Goal: Communication & Community: Answer question/provide support

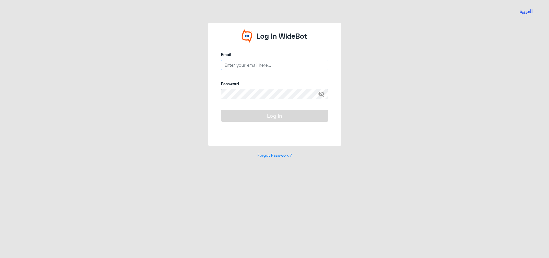
type input "[EMAIL_ADDRESS][DOMAIN_NAME]"
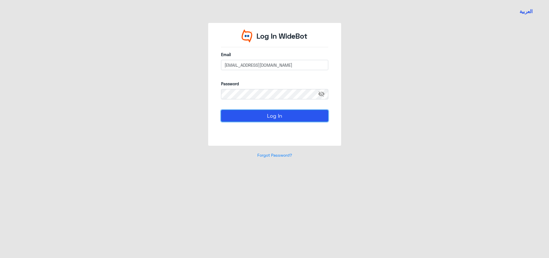
click at [280, 118] on button "Log In" at bounding box center [274, 115] width 107 height 11
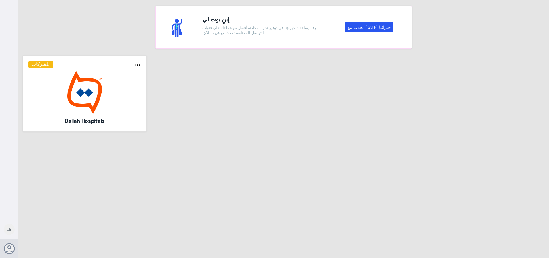
click at [94, 95] on img at bounding box center [84, 92] width 113 height 43
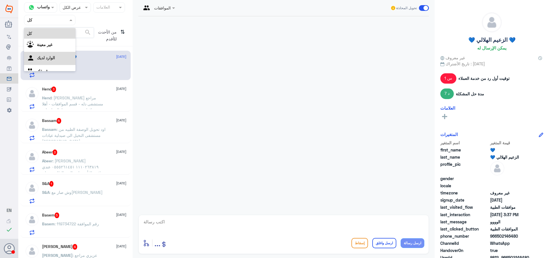
click at [66, 59] on div "الوارد لديك" at bounding box center [49, 58] width 51 height 13
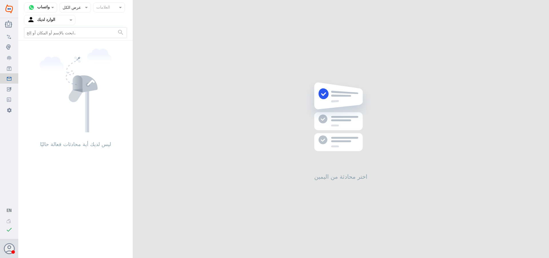
drag, startPoint x: 73, startPoint y: 20, endPoint x: 73, endPoint y: 24, distance: 3.7
click at [73, 20] on span at bounding box center [71, 20] width 7 height 6
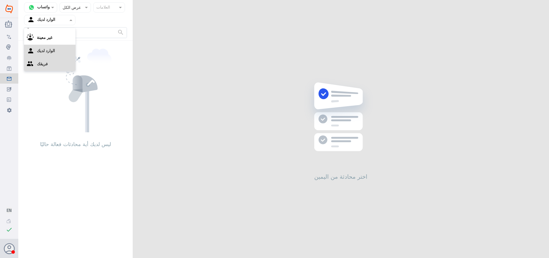
click at [69, 66] on div "فريقك" at bounding box center [49, 64] width 51 height 13
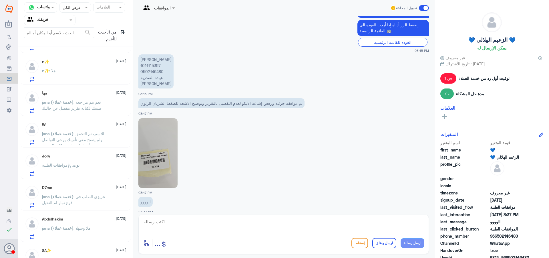
scroll to position [489, 0]
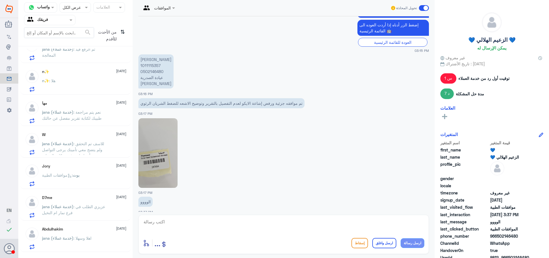
click at [87, 208] on span ": عزيزي الطلب في فرع نمار ام النخيل" at bounding box center [73, 209] width 63 height 11
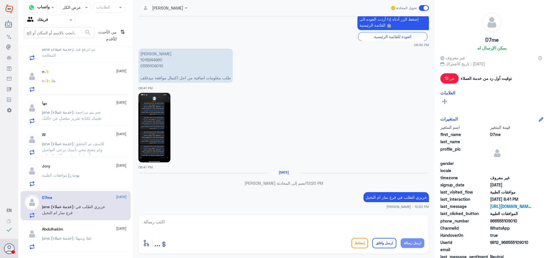
scroll to position [630, 0]
click at [87, 176] on div "بوت : موافقات الطبية" at bounding box center [84, 179] width 84 height 13
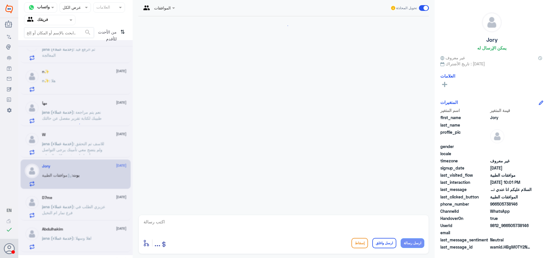
scroll to position [348, 0]
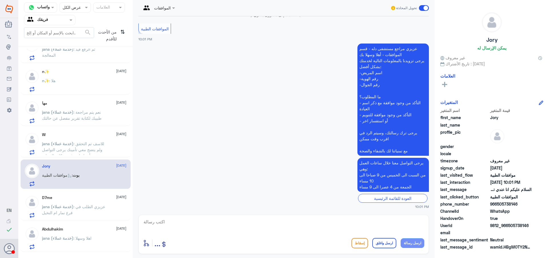
click at [86, 148] on span ": للاسف تم التحقق ولم يتضح معي تأمينك يرجى التواصل مع تأمينك لمعرفة شبكات التغط…" at bounding box center [73, 149] width 62 height 17
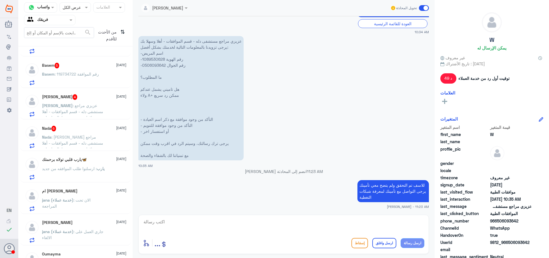
scroll to position [146, 0]
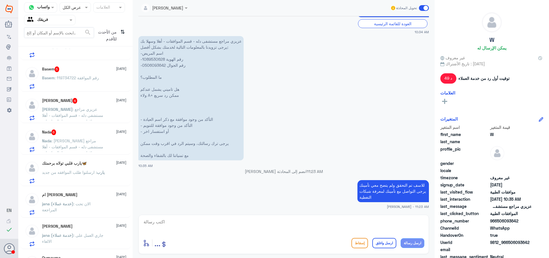
click at [84, 143] on span ": [PERSON_NAME] مراجع مستشفى دله - قسم الموافقات - أهلا وسهلا بك يرجى تزويدنا ب…" at bounding box center [74, 173] width 64 height 71
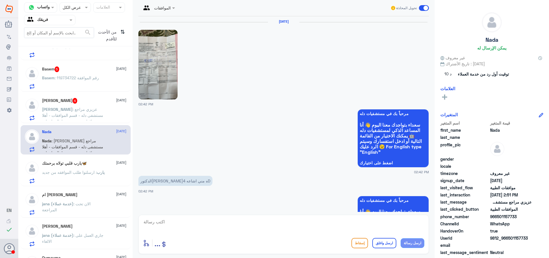
scroll to position [524, 0]
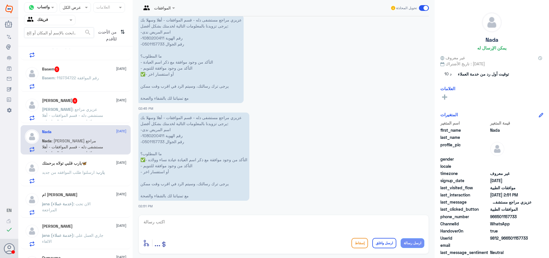
click at [155, 134] on p "عزيزي مراجع مستشفى دله - قسم الموافقات - أهلا وسهلا بك يرجى تزويدنا بالمعلومات …" at bounding box center [193, 156] width 111 height 88
copy p "1080200411"
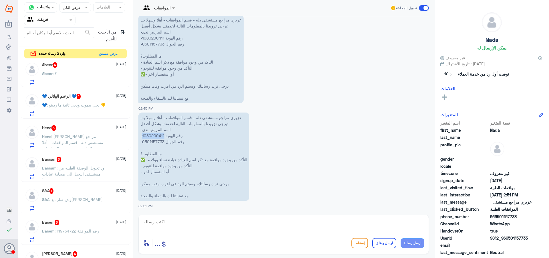
scroll to position [0, 0]
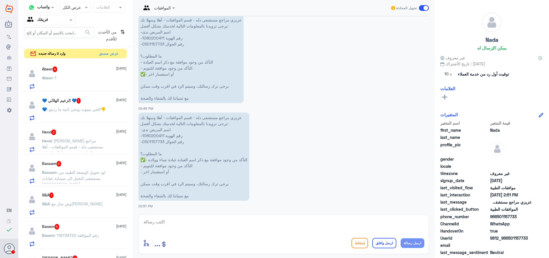
click at [102, 74] on div "Abeer 4 [DATE] Abeer : ؟" at bounding box center [84, 77] width 84 height 23
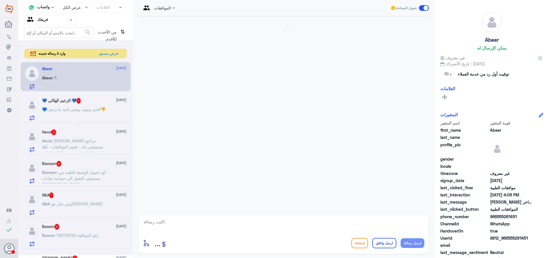
scroll to position [148, 0]
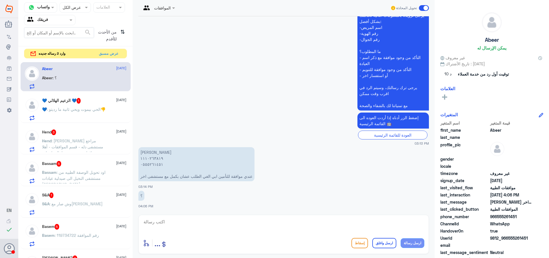
click at [196, 222] on textarea at bounding box center [283, 225] width 281 height 14
type textarea "1110263819"
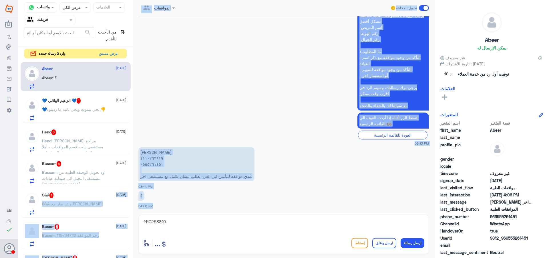
drag, startPoint x: 147, startPoint y: 202, endPoint x: 82, endPoint y: 187, distance: 66.4
click at [82, 187] on div "قناة واتساب Status × عرض الكل العلامات Agent Filter فريقك search من الأحدث للأق…" at bounding box center [283, 129] width 531 height 259
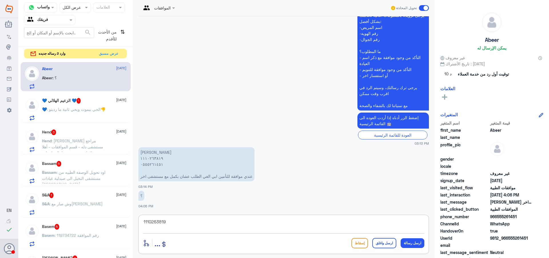
drag, startPoint x: 192, startPoint y: 224, endPoint x: 130, endPoint y: 220, distance: 61.6
click at [130, 220] on div "قناة واتساب Status × عرض الكل العلامات Agent Filter فريقك search من الأحدث للأق…" at bounding box center [283, 129] width 531 height 259
type textarea "."
type textarea "زوديني برقم الموافقه"
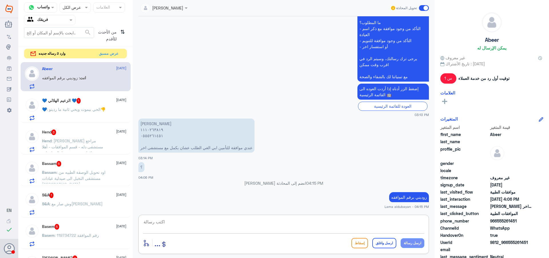
click at [251, 221] on textarea at bounding box center [283, 225] width 281 height 14
type textarea "الموافقه في دله النخيل ؟"
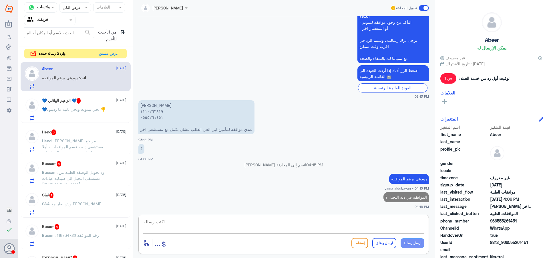
click at [78, 110] on span ": الحي بيموت ويحي ثانية ما رديتو👎" at bounding box center [76, 109] width 59 height 5
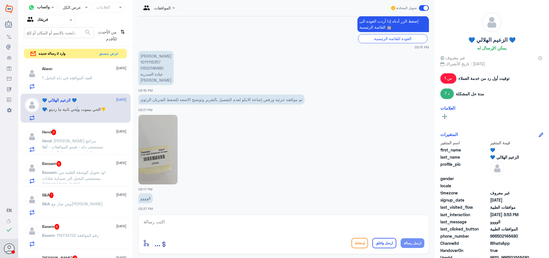
scroll to position [411, 0]
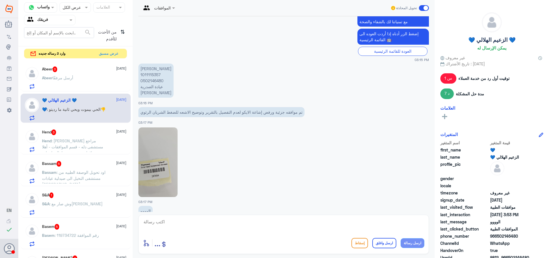
click at [156, 66] on p "[PERSON_NAME] 1011115357 0502146480 عيادة الصدرية [PERSON_NAME]" at bounding box center [155, 80] width 35 height 34
copy p "1011115357"
click at [210, 230] on textarea at bounding box center [283, 225] width 281 height 14
click at [342, 225] on textarea "تمت الموافقه" at bounding box center [283, 225] width 281 height 14
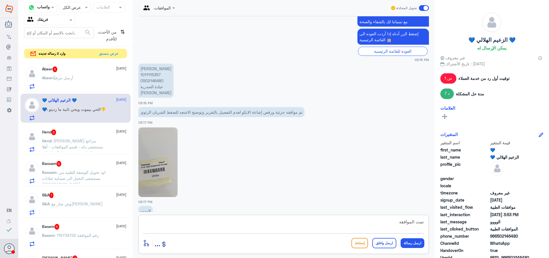
paste textarea "84228993"
click at [426, 221] on div "تمت الموافقه 84228993 أدخل اسم مجموعة الرسائل ... إسقاط ارسل واغلق ارسل رسالة" at bounding box center [283, 233] width 291 height 39
drag, startPoint x: 415, startPoint y: 222, endPoint x: 429, endPoint y: 222, distance: 14.6
click at [429, 222] on div "الموافقات تحويل المحادثة [DATE] 1011115357 05:24 PM Rehaab BinBakheet انضم إلى …" at bounding box center [284, 129] width 302 height 259
click at [357, 222] on textarea "تم رفعها ملره اخرى و تمت الموافقه 84228993" at bounding box center [283, 225] width 281 height 14
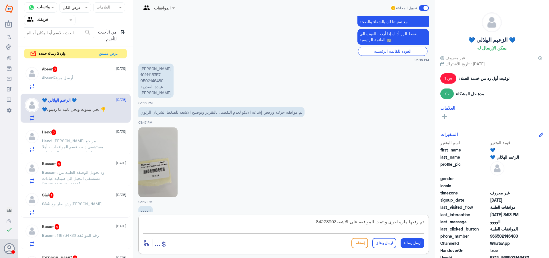
type textarea "تم رفعها ملره اخرى و تمت الموافقه على الاشعه 84228993"
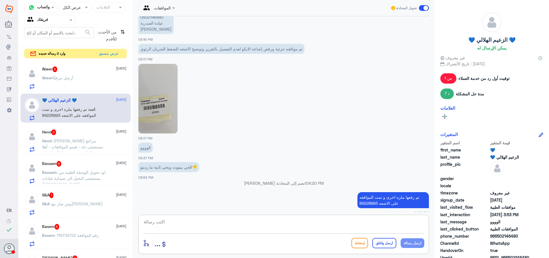
click at [66, 76] on span "أرسل مرفقًا" at bounding box center [63, 77] width 21 height 5
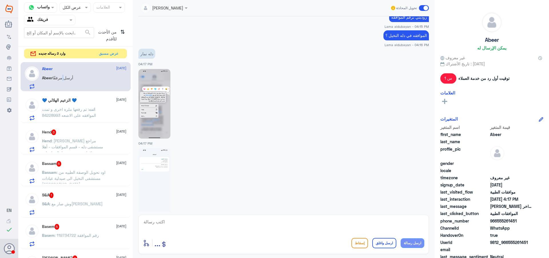
scroll to position [344, 0]
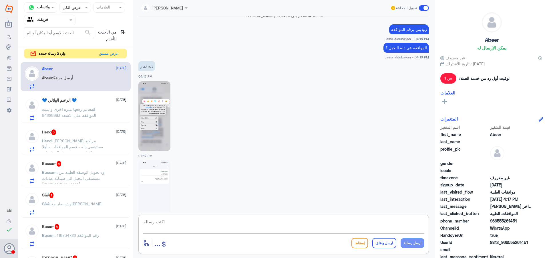
click at [252, 225] on textarea at bounding box center [283, 225] width 281 height 14
paste textarea "( 0112995140 , 0546022896 )"
drag, startPoint x: 365, startPoint y: 220, endPoint x: 479, endPoint y: 228, distance: 114.4
click at [479, 228] on div "قناة واتساب Status × عرض الكل العلامات Agent Filter فريقك search من الأحدث للأق…" at bounding box center [283, 129] width 531 height 259
drag, startPoint x: 273, startPoint y: 218, endPoint x: 281, endPoint y: 219, distance: 8.7
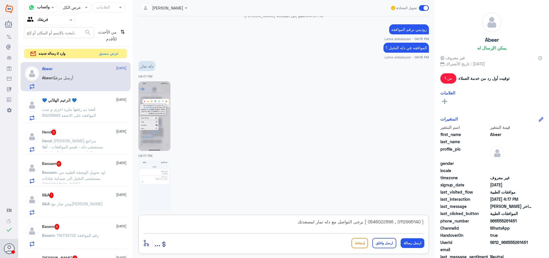
click at [274, 218] on textarea "( 0112995140 , 0546022896 ) يرجى التواصل مع دله نمار لمسعدتك" at bounding box center [283, 225] width 281 height 14
paste textarea "( 0112995140 , 0546022896 )"
drag, startPoint x: 365, startPoint y: 222, endPoint x: 503, endPoint y: 230, distance: 138.7
click at [504, 227] on div "قناة واتساب Status × عرض الكل العلامات Agent Filter فريقك search من الأحدث للأق…" at bounding box center [283, 129] width 531 height 259
type textarea "يرجى التواصل مع دله نمار لمسعدتك ( 0112995140 , 0546022896 )"
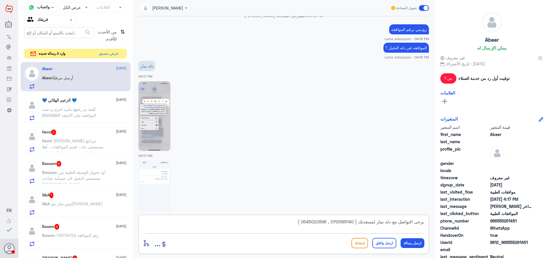
click at [413, 243] on button "ارسل رسالة" at bounding box center [413, 243] width 24 height 10
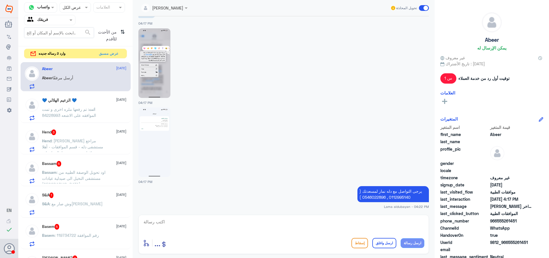
click at [377, 219] on textarea at bounding box center [283, 225] width 281 height 14
click at [56, 107] on span ": تم رفعها ملره اخرى و تمت الموافقه على الاشعه 84228993" at bounding box center [69, 112] width 54 height 11
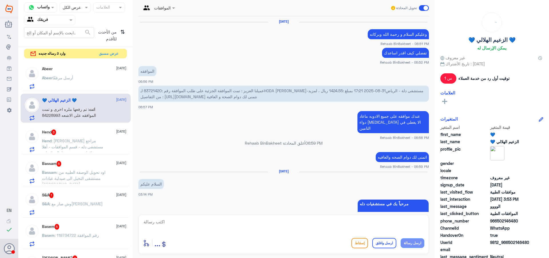
scroll to position [444, 0]
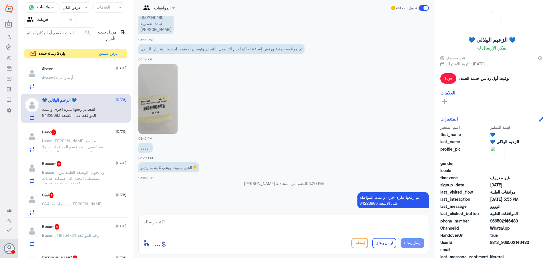
click at [293, 226] on textarea at bounding box center [283, 225] width 281 height 14
type textarea "اي خدمه اخرى؟"
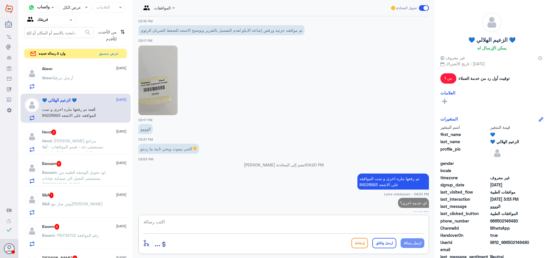
click at [99, 75] on div "Abeer [DATE] [PERSON_NAME] أرسل مرفقًا" at bounding box center [84, 77] width 84 height 23
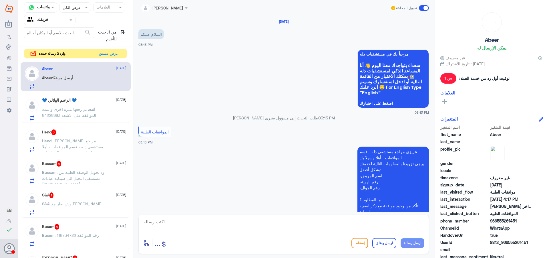
scroll to position [397, 0]
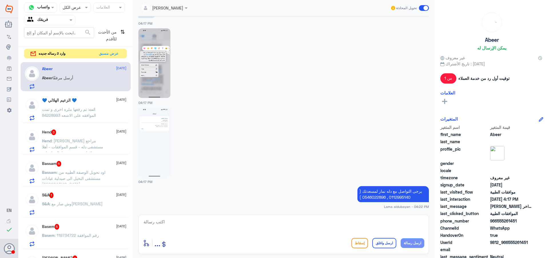
click at [251, 230] on textarea at bounding box center [283, 225] width 281 height 14
type textarea "اتمنى لك دوام الصحه والعافيه"
click at [387, 241] on button "ارسل واغلق" at bounding box center [384, 243] width 24 height 10
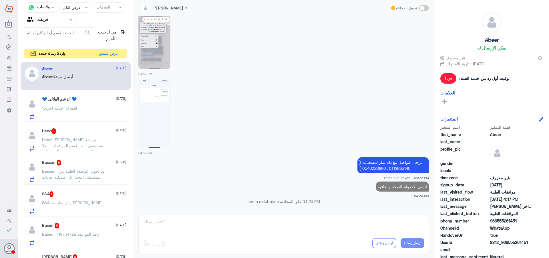
click at [63, 102] on div "💙 الزعيم الهلالي 💙 [DATE] انت : اي خدمه اخرى؟" at bounding box center [84, 108] width 84 height 23
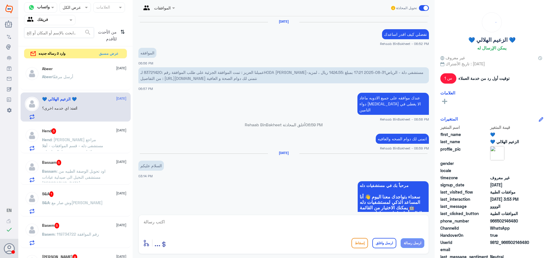
scroll to position [444, 0]
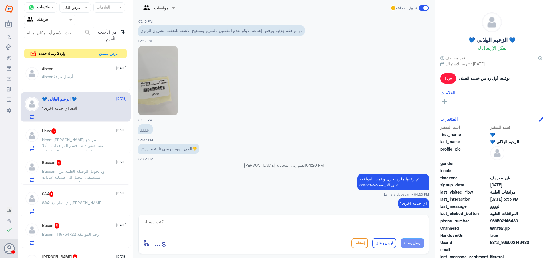
click at [75, 149] on span ": [PERSON_NAME] مراجع مستشفى دله - قسم الموافقات - أهلا وسهلا بك يرجى تزويدنا ب…" at bounding box center [72, 175] width 61 height 77
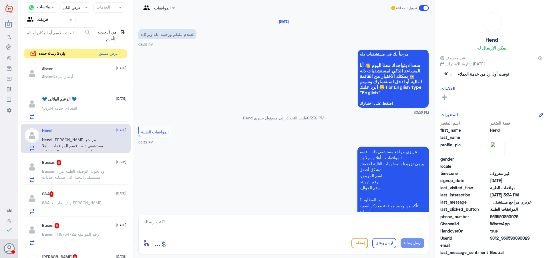
scroll to position [176, 0]
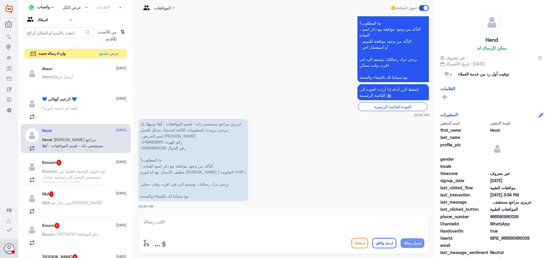
click at [158, 142] on p "عزيزي مراجع مستشفى دله - قسم الموافقات - أهلا وسهلا بك يرجى تزويدنا بالمعلومات …" at bounding box center [193, 160] width 110 height 82
copy p "2194926610"
click at [257, 222] on textarea at bounding box center [283, 225] width 281 height 14
click at [190, 222] on textarea at bounding box center [283, 225] width 281 height 14
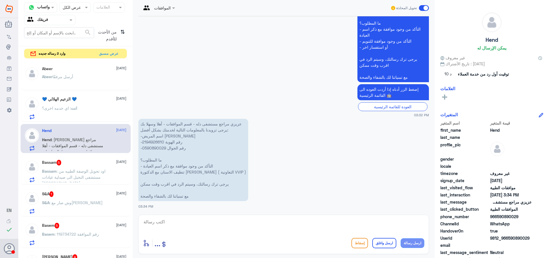
click at [60, 179] on span ": اود تحويل الوصفة الطبيه من مستشفى النخيل الى صيدلية عيادات [GEOGRAPHIC_DATA]" at bounding box center [73, 176] width 63 height 17
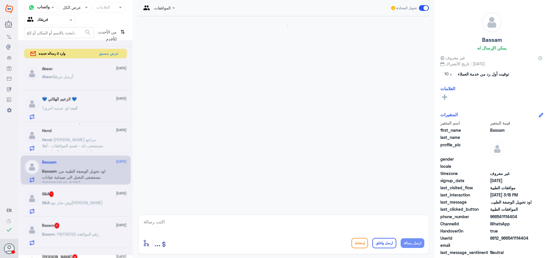
scroll to position [233, 0]
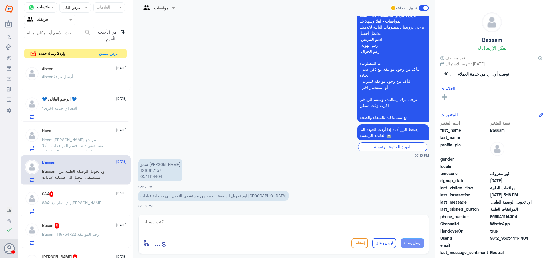
click at [75, 198] on div "S&A 1 [DATE] S&A : وش صار معك" at bounding box center [84, 202] width 84 height 23
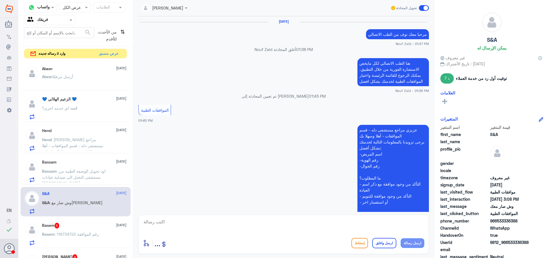
scroll to position [331, 0]
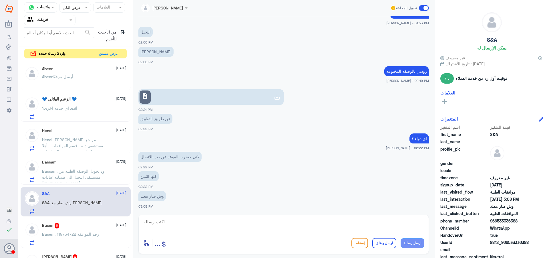
click at [100, 223] on div "Basem 5 [DATE]" at bounding box center [84, 225] width 84 height 6
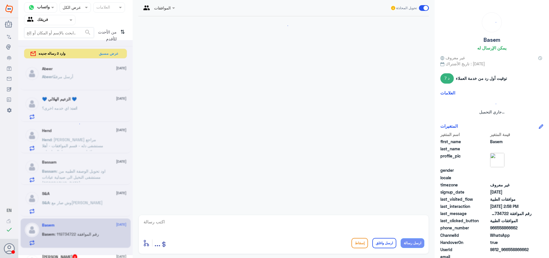
scroll to position [156, 0]
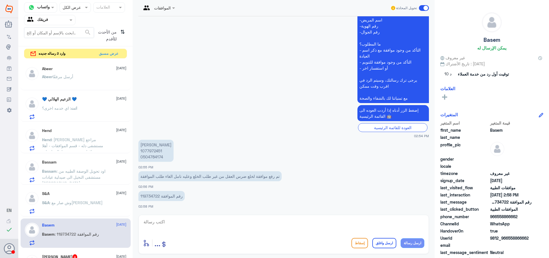
click at [154, 196] on p "رقم الموافقة 119734722" at bounding box center [161, 196] width 46 height 10
copy p "119734722"
click at [114, 56] on button "عرض مسبق" at bounding box center [109, 53] width 24 height 9
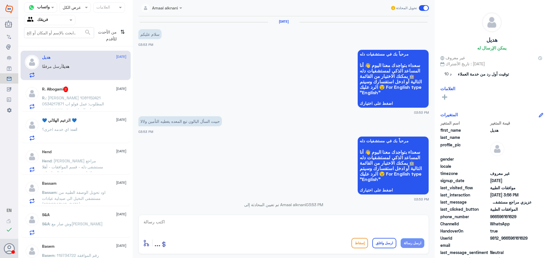
scroll to position [269, 0]
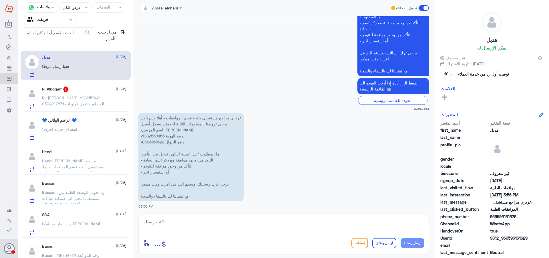
click at [154, 136] on p "عزيزي مراجع مستشفى دله - قسم الموافقات - أهلا وسهلا بك يرجى تزويدنا بالمعلومات …" at bounding box center [190, 157] width 105 height 88
copy p "1082538453"
click at [169, 224] on textarea at bounding box center [283, 225] width 281 height 14
drag, startPoint x: 364, startPoint y: 222, endPoint x: 389, endPoint y: 226, distance: 25.3
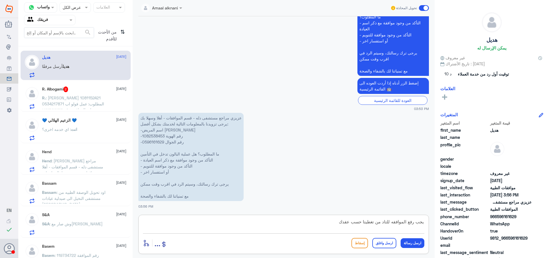
click at [364, 223] on textarea "يجب رفع الموافقه للتاد من تغطيتا حسب عقدك" at bounding box center [283, 225] width 281 height 14
drag, startPoint x: 382, startPoint y: 222, endPoint x: 390, endPoint y: 222, distance: 8.0
click at [390, 222] on textarea "يجب رفع الموافقه للتاد من تغطيتها حسب عقدك" at bounding box center [283, 225] width 281 height 14
type textarea "يجب رفع الموافقه للتاكد من تغطيتها حسب عقدك"
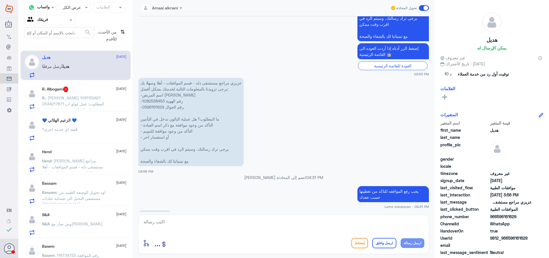
scroll to position [313, 0]
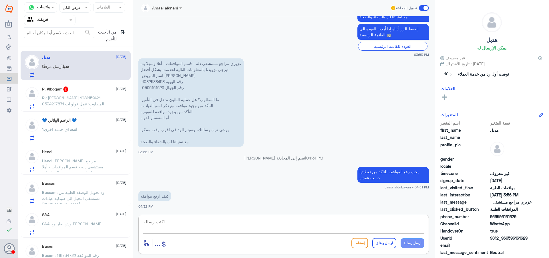
click at [329, 225] on textarea at bounding box center [283, 225] width 281 height 14
type textarea "ترفع الموافقه من قبل الطبيب المعالج"
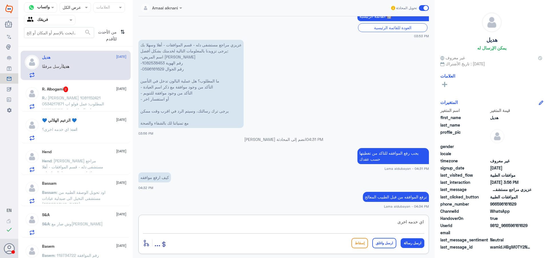
type textarea "اي خدمه اخرى؟"
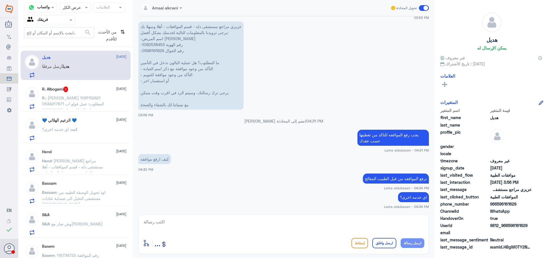
click at [80, 94] on div "R. Albogami 2 [DATE] R. : [PERSON_NAME] 1081152421 0534217871 المطلوب: عمل فولو…" at bounding box center [84, 97] width 84 height 23
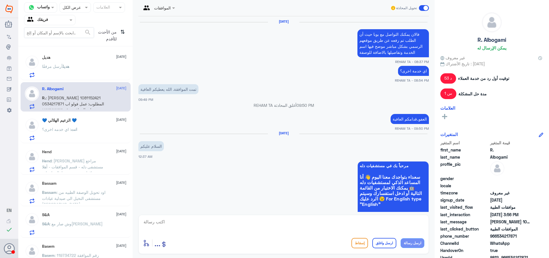
scroll to position [588, 0]
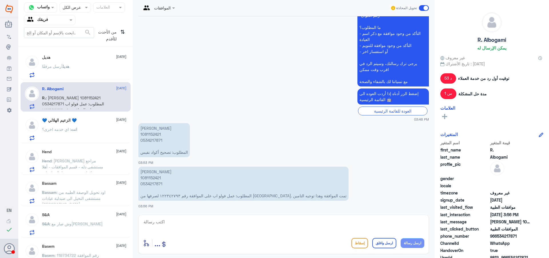
click at [153, 178] on p "[PERSON_NAME] 1081152421 0534217871 المطلوب: عمل فولو اب على الموافقة رقم ١٢٢٣٤…" at bounding box center [243, 183] width 210 height 34
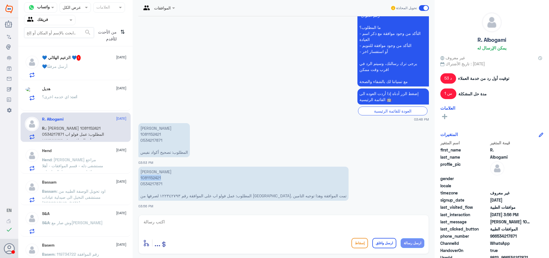
copy p "1081152421"
click at [233, 227] on textarea at bounding box center [283, 225] width 281 height 14
paste textarea "Lemon Medical Pharmacy under Preauth ID 122343958"
type textarea "Lemon Medical Pharmacy under Preauth ID 122343958"
click at [408, 243] on button "ارسل رسالة" at bounding box center [413, 243] width 24 height 10
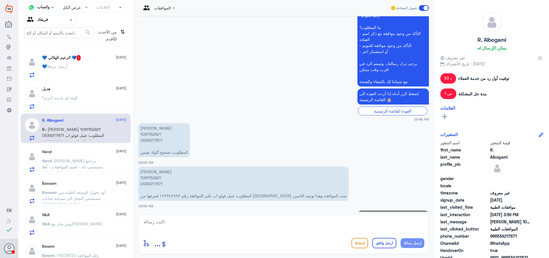
scroll to position [613, 0]
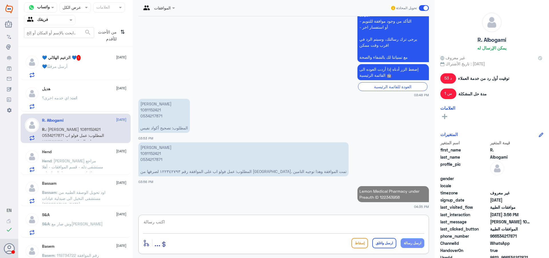
click at [351, 222] on textarea at bounding box center [283, 225] width 281 height 14
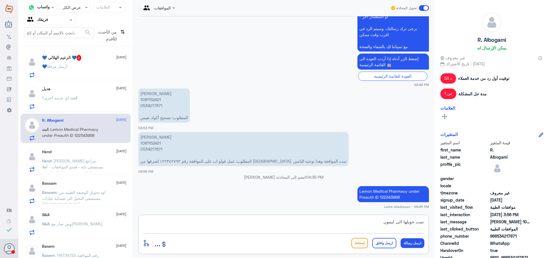
type textarea "تمت حويلها الى ليمون"
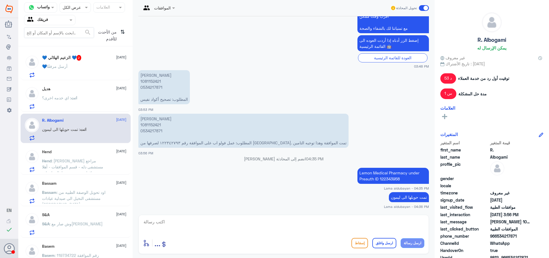
click at [102, 67] on div "💙 أرسل مرفقًا" at bounding box center [84, 71] width 84 height 13
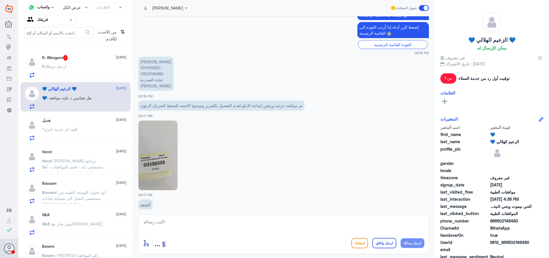
scroll to position [331, 0]
click at [157, 61] on p "[PERSON_NAME] 1011115357 0502146480 عيادة الصدرية [PERSON_NAME]" at bounding box center [155, 74] width 35 height 34
copy p "1011115357"
click at [215, 225] on textarea at bounding box center [283, 225] width 281 height 14
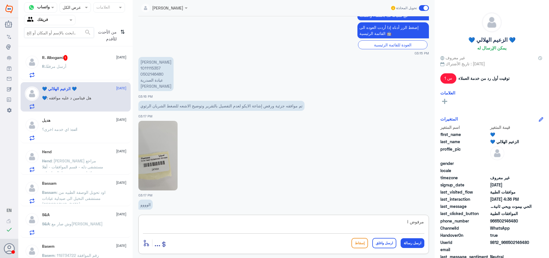
type textarea "مرفوض"
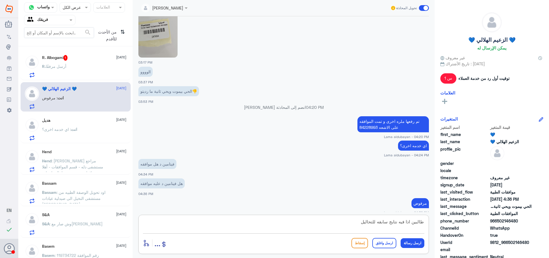
type textarea "طالبين اذا فيه نتايج سابقه للتحاليل"
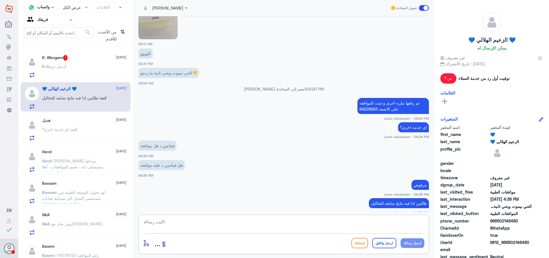
click at [60, 67] on span "أرسل مرفقًا" at bounding box center [56, 66] width 21 height 5
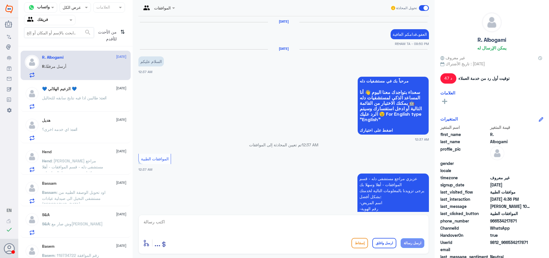
scroll to position [576, 0]
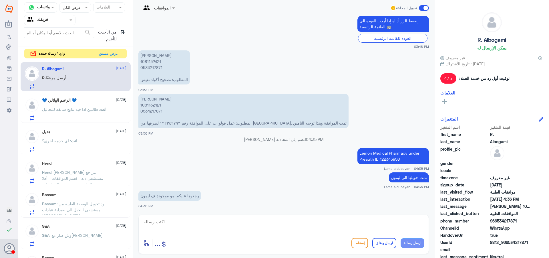
click at [187, 222] on textarea at bounding box center [283, 225] width 281 height 14
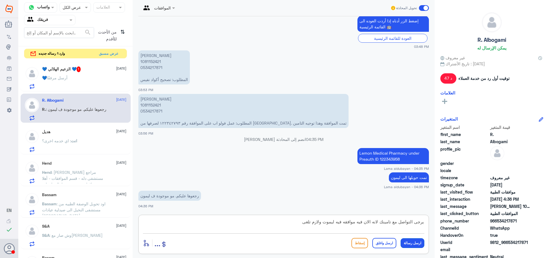
type textarea "يرجى التواصل مع تامينك لانه الان فيه موافقه فيه ليموت ولازم تلغى"
click at [412, 242] on button "ارسل رسالة" at bounding box center [413, 243] width 24 height 10
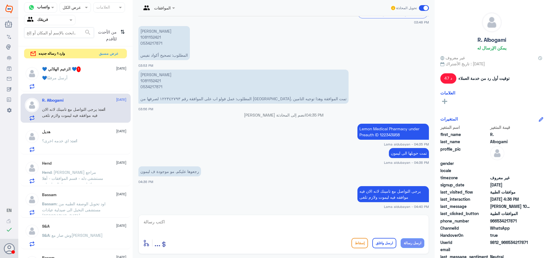
click at [80, 83] on div "💙 أرسل مرفقًا" at bounding box center [84, 82] width 84 height 13
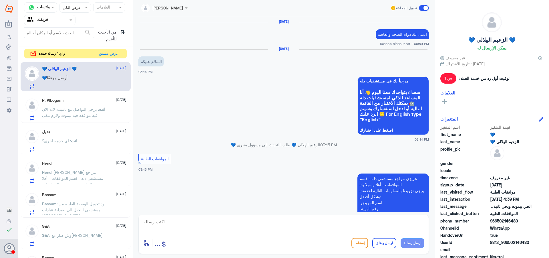
scroll to position [442, 0]
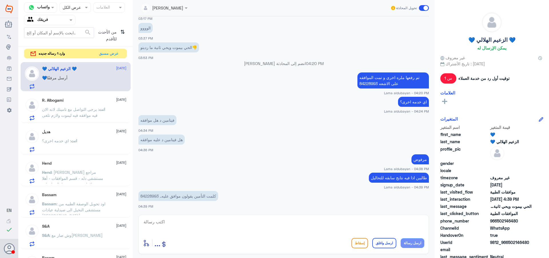
click at [150, 194] on p "كلمت التأمين يقولون موافق عليه.. 84228993" at bounding box center [178, 196] width 80 height 10
copy p "84228993"
click at [201, 229] on textarea at bounding box center [283, 225] width 281 height 14
type textarea "هذا الاشعه"
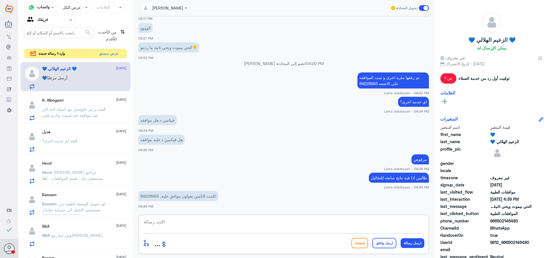
scroll to position [460, 0]
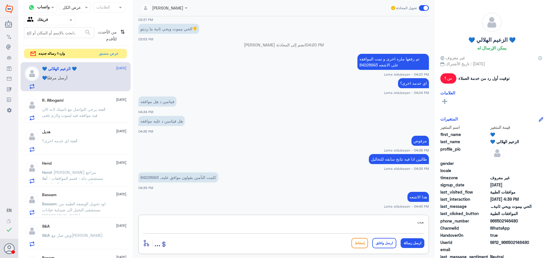
type textarea "م"
click at [118, 54] on button "عرض مسبق" at bounding box center [109, 53] width 24 height 9
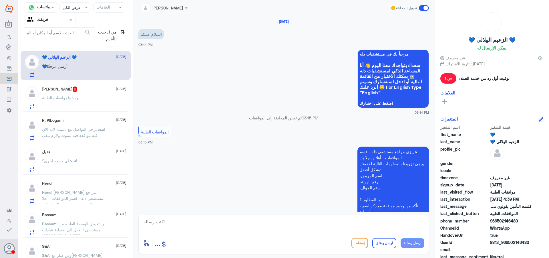
scroll to position [433, 0]
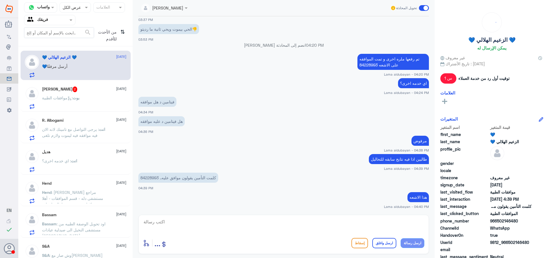
click at [79, 95] on p "بوت : موافقات الطبية" at bounding box center [60, 102] width 37 height 14
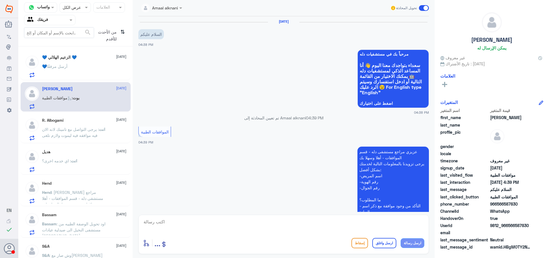
scroll to position [85, 0]
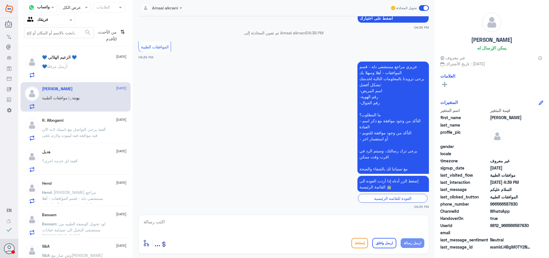
click at [82, 132] on p "انت : يرجى التواصل مع تامينك لانه الان فيه موافقه فيه ليموت ولازم تلغى" at bounding box center [74, 133] width 64 height 14
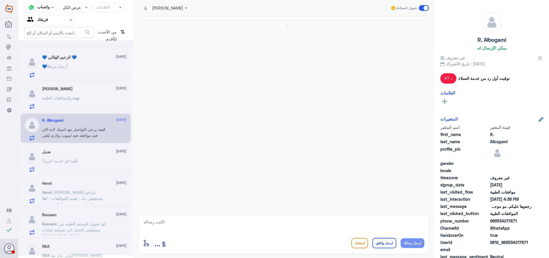
scroll to position [573, 0]
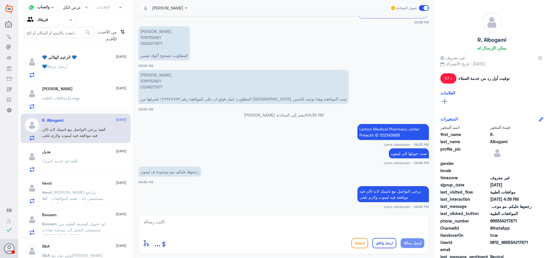
click at [276, 225] on textarea at bounding box center [283, 225] width 281 height 14
type textarea "اي خدمه اخرى؟"
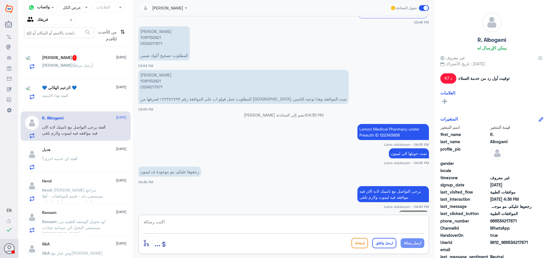
scroll to position [592, 0]
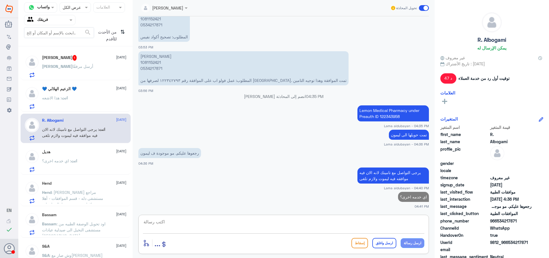
click at [101, 70] on div "[PERSON_NAME] مرفقًا" at bounding box center [84, 71] width 84 height 13
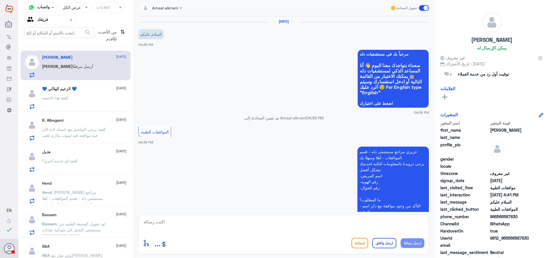
scroll to position [128, 0]
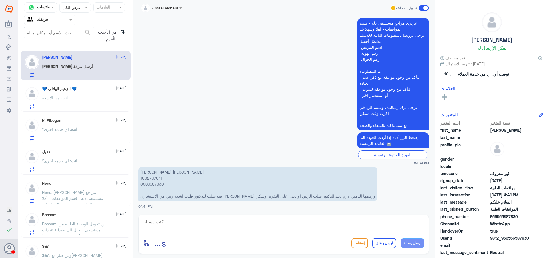
click at [155, 178] on p "[PERSON_NAME] [PERSON_NAME] 1082767011 0566587830 فيه طلب للدكتور طلب اشعة رنين…" at bounding box center [257, 184] width 239 height 34
copy p "1082767011"
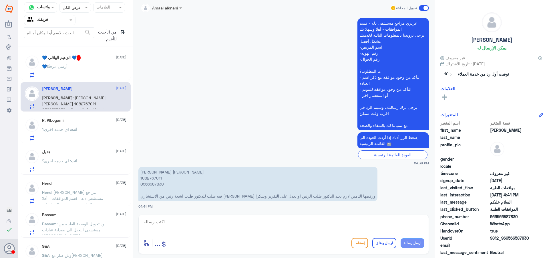
click at [192, 223] on textarea at bounding box center [283, 225] width 281 height 14
type textarea "هل يوجد اشعه للركبه"
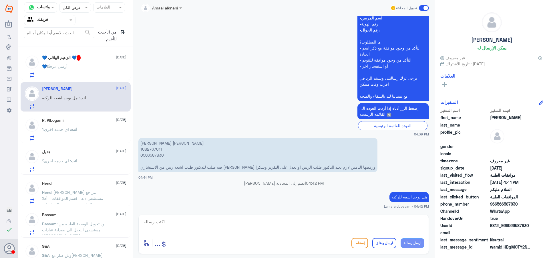
click at [71, 73] on div "💙 أرسل مرفقًا" at bounding box center [84, 71] width 84 height 13
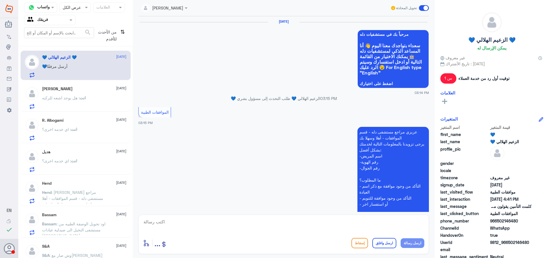
scroll to position [433, 0]
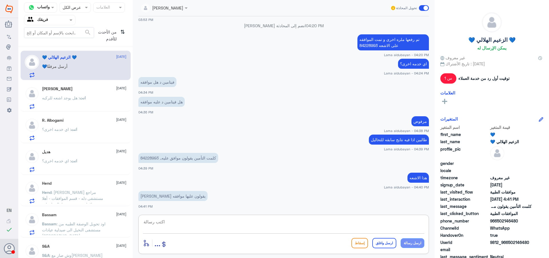
click at [185, 226] on textarea at bounding box center [283, 225] width 281 height 14
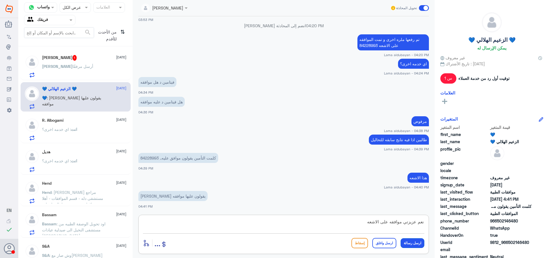
type textarea "نعم عزيزتي موافقه على الاشعه"
click at [411, 242] on button "ارسل رسالة" at bounding box center [413, 243] width 24 height 10
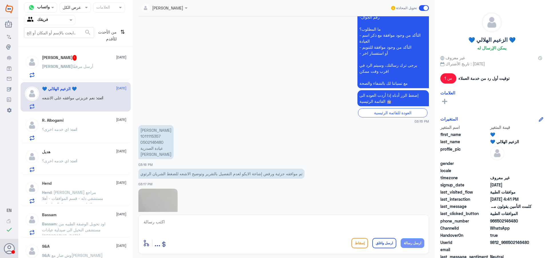
scroll to position [137, 0]
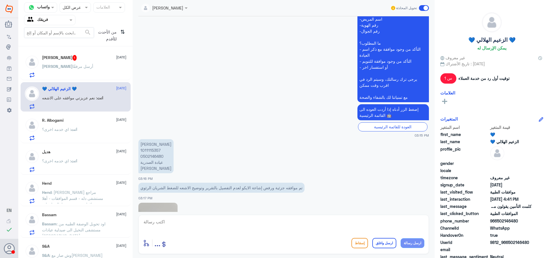
click at [155, 151] on p "[PERSON_NAME] 1011115357 0502146480 عيادة الصدرية [PERSON_NAME]" at bounding box center [155, 156] width 35 height 34
copy p "1011115357"
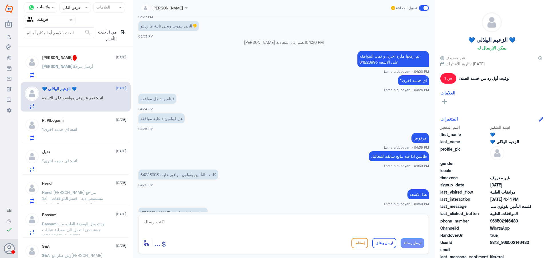
scroll to position [451, 0]
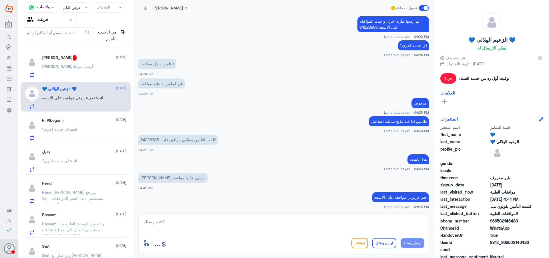
click at [94, 73] on div "[PERSON_NAME] مرفقًا" at bounding box center [84, 71] width 84 height 13
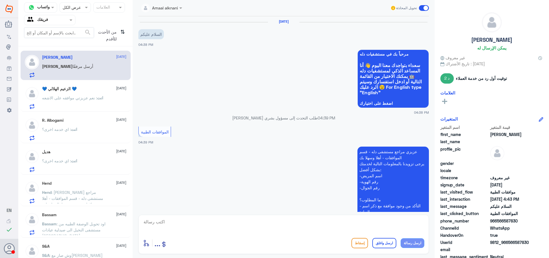
scroll to position [177, 0]
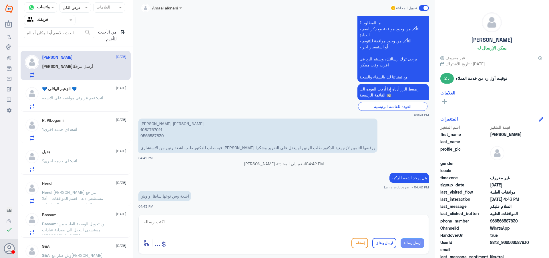
click at [173, 222] on textarea at bounding box center [283, 225] width 281 height 14
type textarea "نعم اشعه سابقه للركبه"
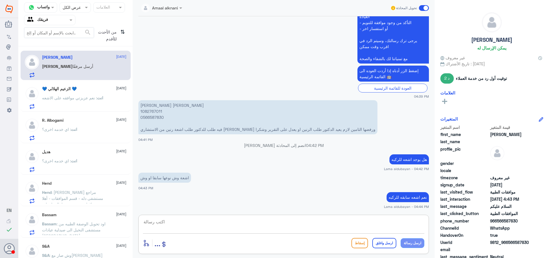
click at [91, 104] on p "انت : نعم عزيزتي موافقه على الاشعه" at bounding box center [72, 102] width 61 height 14
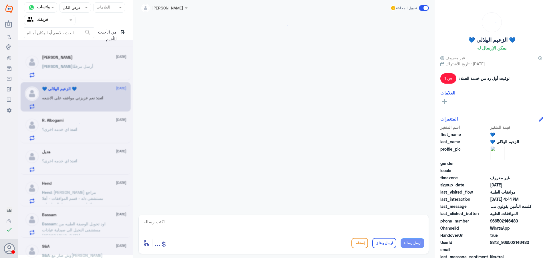
scroll to position [385, 0]
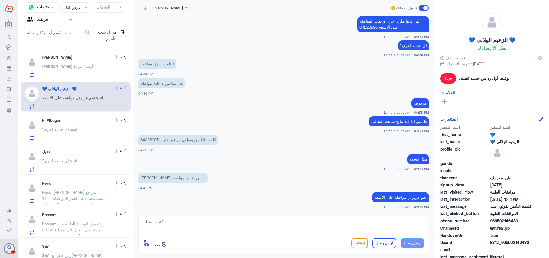
click at [83, 132] on div "انت : اي خدمه اخرى؟" at bounding box center [84, 134] width 84 height 13
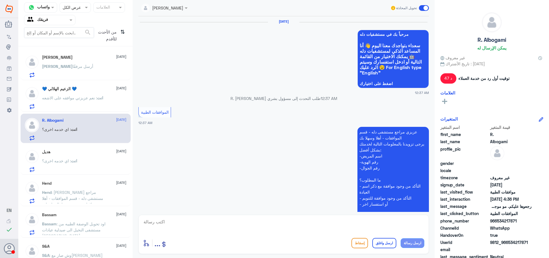
scroll to position [572, 0]
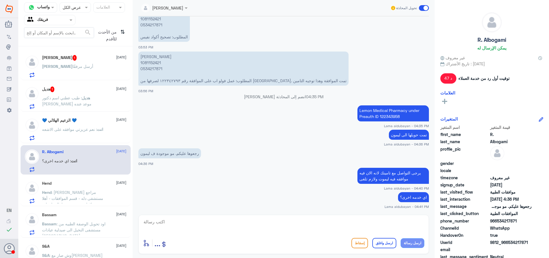
click at [98, 72] on div "[PERSON_NAME] مرفقًا" at bounding box center [84, 71] width 84 height 13
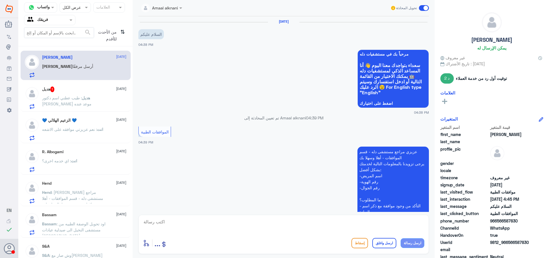
scroll to position [215, 0]
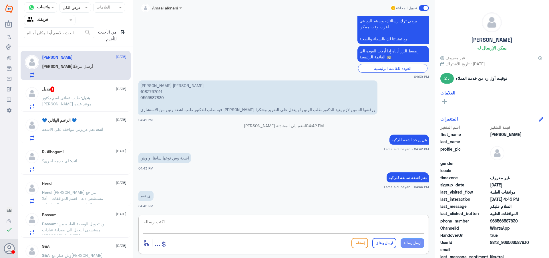
click at [184, 224] on textarea at bounding box center [283, 225] width 281 height 14
type textarea "ممكن تزودني بصورة التقرير"
click at [415, 240] on button "ارسل رسالة" at bounding box center [413, 243] width 24 height 10
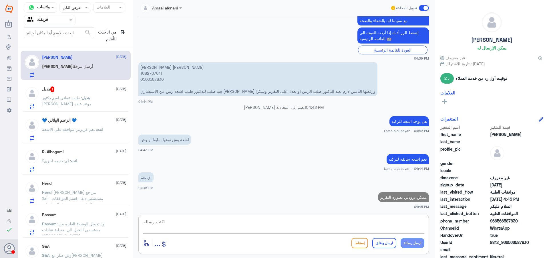
click at [390, 220] on textarea at bounding box center [283, 225] width 281 height 14
type textarea "ليتم ارفاقها مع الطلب"
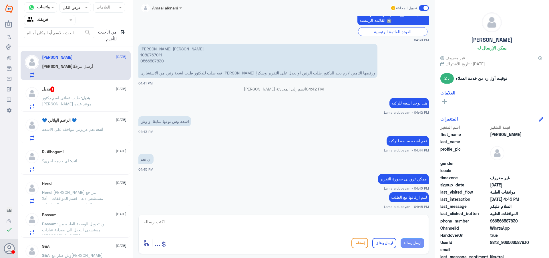
scroll to position [310, 0]
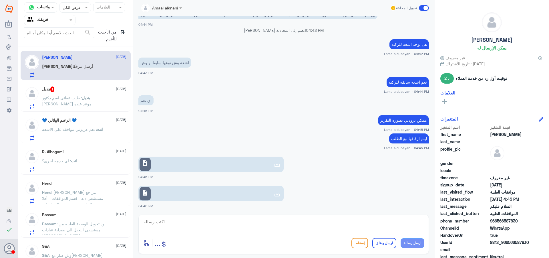
click at [277, 164] on icon at bounding box center [277, 164] width 7 height 7
click at [276, 194] on use at bounding box center [277, 193] width 7 height 7
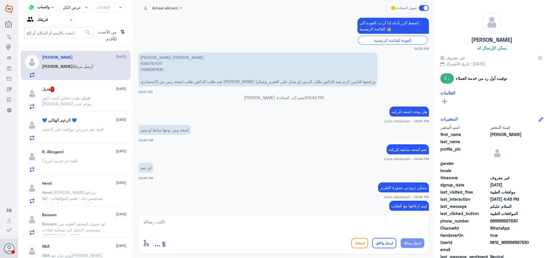
scroll to position [224, 0]
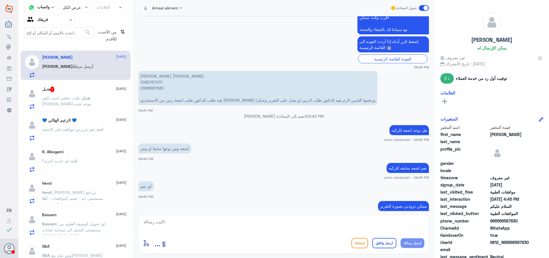
click at [156, 81] on p "[PERSON_NAME] [PERSON_NAME] 1082767011 0566587830 فيه طلب للدكتور طلب اشعة رنين…" at bounding box center [257, 88] width 239 height 34
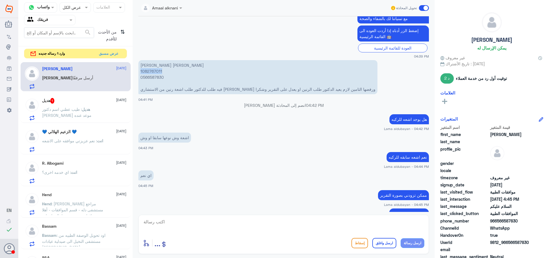
scroll to position [253, 0]
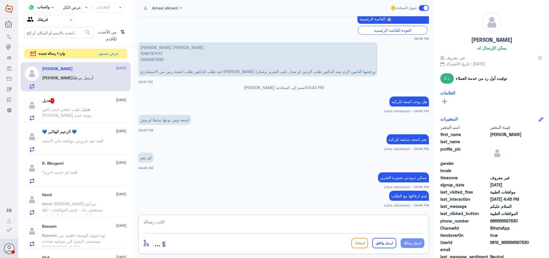
click at [224, 220] on textarea at bounding box center [283, 225] width 281 height 14
type textarea "تم رفع الطلب وارفاق الاشعه وتقرير الدكتور المعالج في حالة الرفض الرجاء التواصل …"
click at [418, 244] on button "ارسل رسالة" at bounding box center [413, 243] width 24 height 10
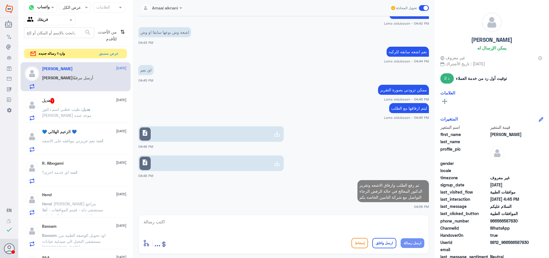
click at [401, 238] on button "ارسل رسالة" at bounding box center [413, 243] width 24 height 10
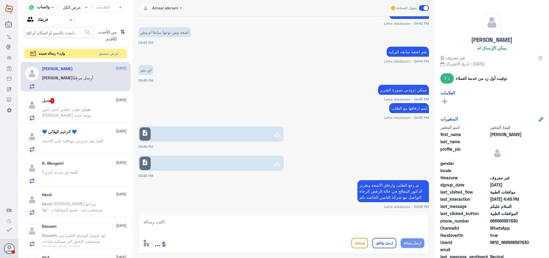
click at [403, 224] on textarea at bounding box center [283, 225] width 281 height 14
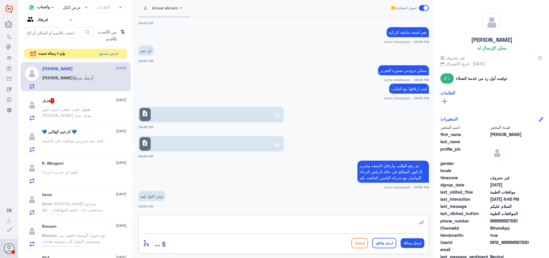
type textarea "ا"
type textarea "ي"
type textarea "في حال الرفض ممكن يطلبون معلومات معين او تقرير الثاني"
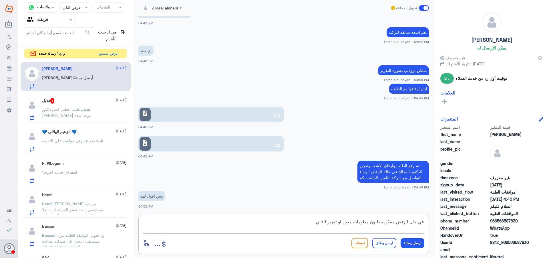
click at [419, 243] on button "ارسل رسالة" at bounding box center [413, 243] width 24 height 10
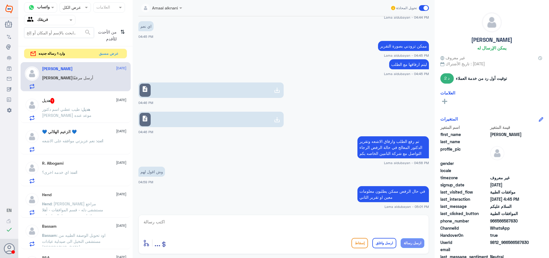
click at [401, 238] on button "ارسل رسالة" at bounding box center [413, 243] width 24 height 10
click at [311, 229] on textarea at bounding box center [283, 225] width 281 height 14
type textarea "اي خدمه اخرى؟"
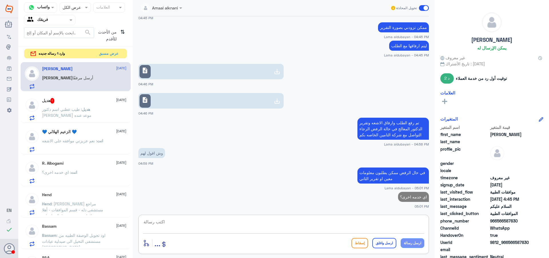
click at [63, 125] on div "💙 الزعيم الهلالي 💙 [DATE] انت : نعم عزيزتي موافقه على الاشعه" at bounding box center [76, 139] width 110 height 29
click at [71, 112] on p "هديل : طيب عطني اسم دكتور احجز موعد عنده" at bounding box center [74, 113] width 64 height 14
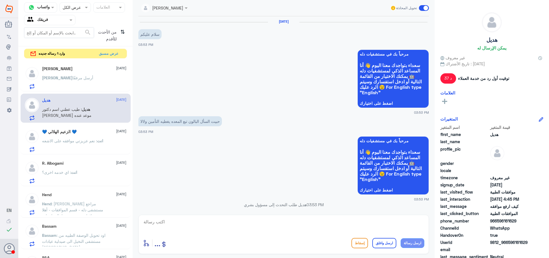
scroll to position [380, 0]
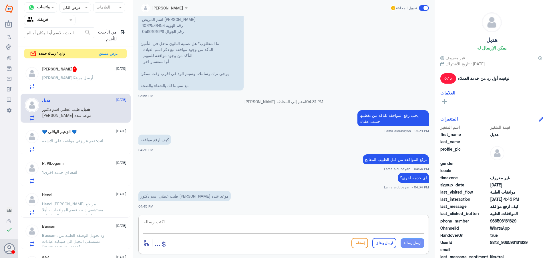
drag, startPoint x: 270, startPoint y: 226, endPoint x: 273, endPoint y: 222, distance: 4.9
click at [270, 225] on textarea at bounding box center [283, 225] width 281 height 14
paste textarea "يرجى التواصل مع قسم المواعيد عن طريق الاتصال بشكل مباشر على الرقم 92001222"
type textarea "يرجى التواصل مع قسم المواعيد عن طريق الاتصال بشكل مباشر على الرقم 92001222"
click at [409, 241] on button "ارسل رسالة" at bounding box center [413, 243] width 24 height 10
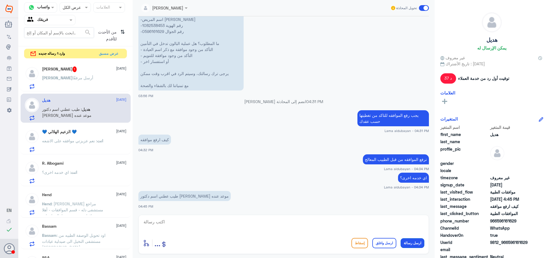
scroll to position [410, 0]
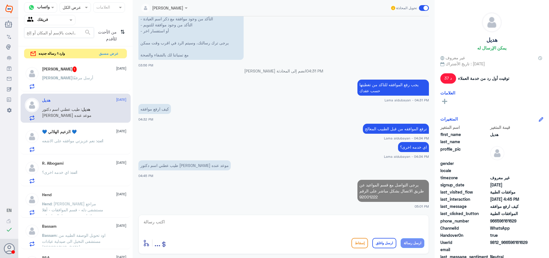
click at [73, 74] on div "[PERSON_NAME] 1 [DATE] [PERSON_NAME] أرسل مرفقًا" at bounding box center [84, 77] width 84 height 23
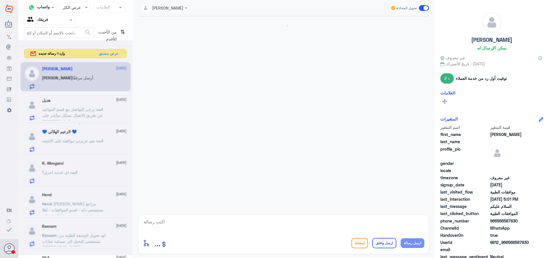
scroll to position [403, 0]
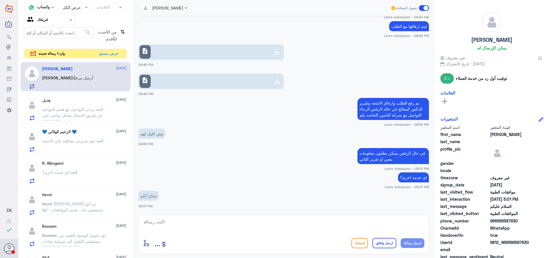
click at [264, 223] on textarea at bounding box center [283, 225] width 281 height 14
type textarea "العفو اتمنى لك دوام الصحه والعافيه"
click at [385, 244] on button "ارسل واغلق" at bounding box center [384, 243] width 24 height 10
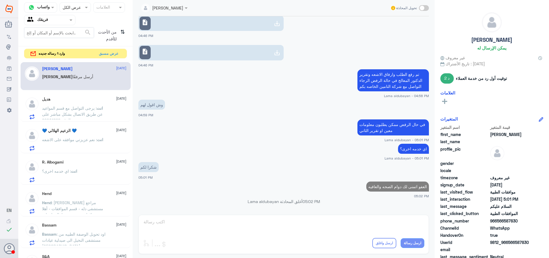
click at [61, 102] on div "هديل [DATE] انت : يرجى التواصل مع قسم المواعيد عن طريق الاتصال بشكل مباشر على ا…" at bounding box center [84, 108] width 84 height 23
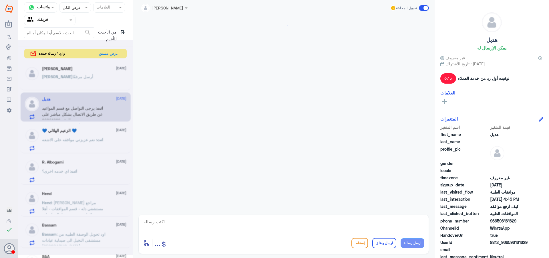
scroll to position [410, 0]
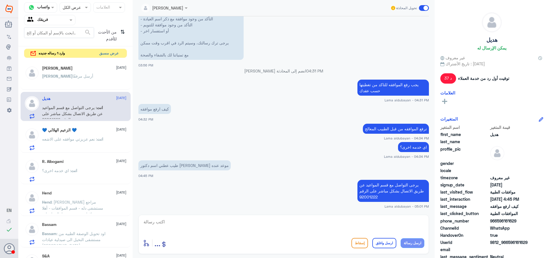
click at [111, 55] on button "عرض مسبق" at bounding box center [109, 53] width 24 height 9
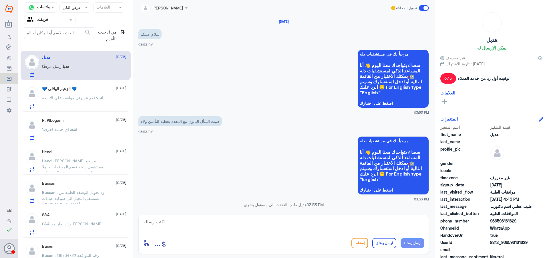
scroll to position [410, 0]
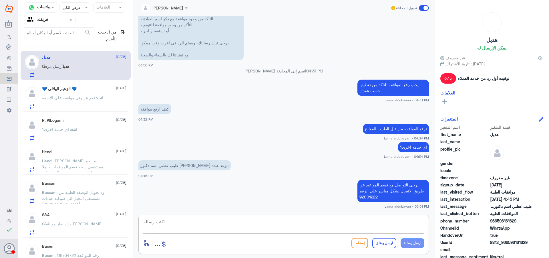
click at [279, 226] on textarea at bounding box center [283, 225] width 281 height 14
type textarea "اتمنى لك دوام الصحه والعافيه"
click at [387, 243] on button "ارسل واغلق" at bounding box center [384, 243] width 24 height 10
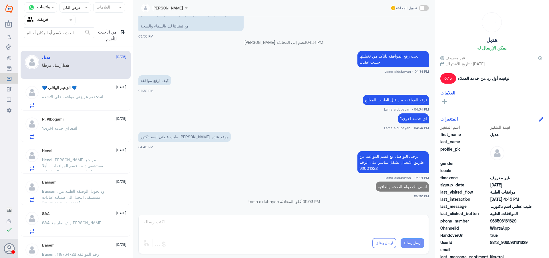
click at [88, 103] on p "انت : نعم عزيزتي موافقه على الاشعه" at bounding box center [72, 101] width 61 height 14
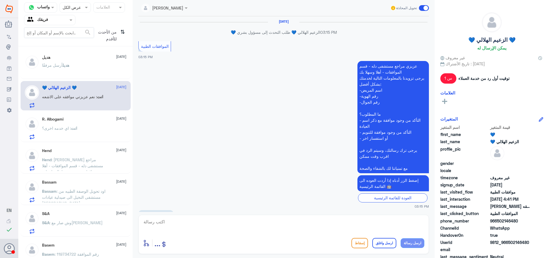
scroll to position [385, 0]
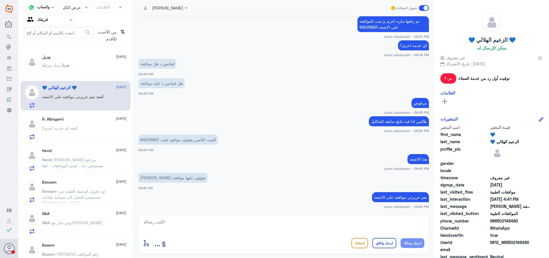
click at [330, 223] on textarea at bounding box center [283, 225] width 281 height 14
paste textarea "نشكر تواصلك مع مستشفيات دلة"
type textarea "نشكر تواصلك مع مستشفيات دلة"
click at [390, 243] on button "ارسل واغلق" at bounding box center [384, 243] width 24 height 10
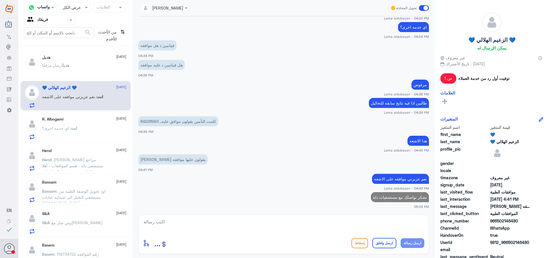
scroll to position [402, 0]
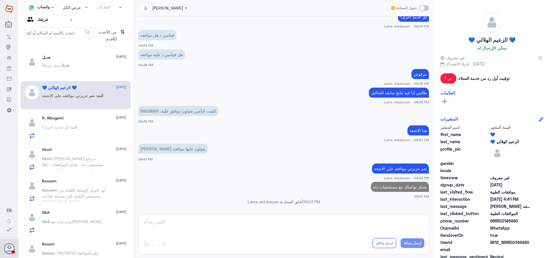
click at [81, 120] on div "R. Albogami [DATE] انت : اي خدمه اخرى؟" at bounding box center [84, 127] width 84 height 23
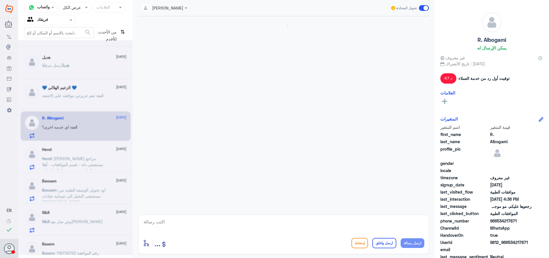
scroll to position [572, 0]
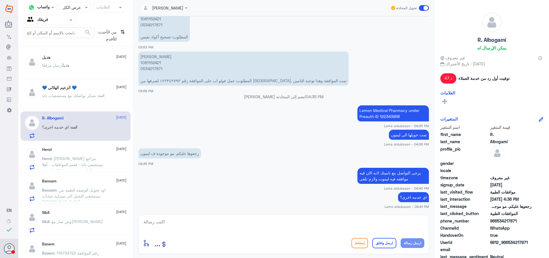
click at [395, 222] on textarea at bounding box center [283, 225] width 281 height 14
paste textarea "نشكر تواصلك مع مستشفيات دلة"
type textarea "نشكر تواصلك مع مستشفيات دلة"
drag, startPoint x: 389, startPoint y: 244, endPoint x: 335, endPoint y: 254, distance: 55.1
click at [389, 244] on button "ارسل واغلق" at bounding box center [384, 243] width 24 height 10
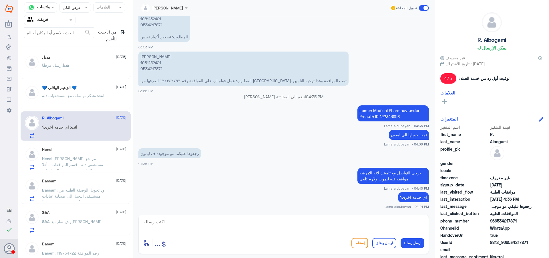
scroll to position [591, 0]
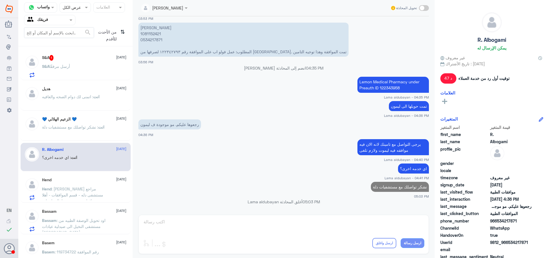
click at [95, 189] on span ": [PERSON_NAME] مراجع مستشفى دله - قسم الموافقات - أهلا وسهلا بك يرجى تزويدنا ب…" at bounding box center [72, 224] width 61 height 77
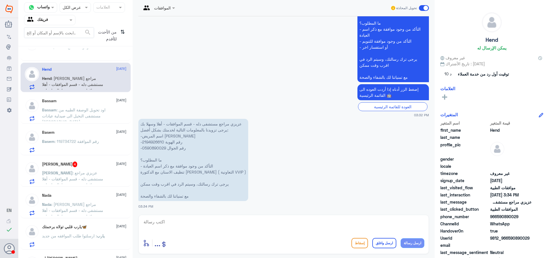
scroll to position [114, 0]
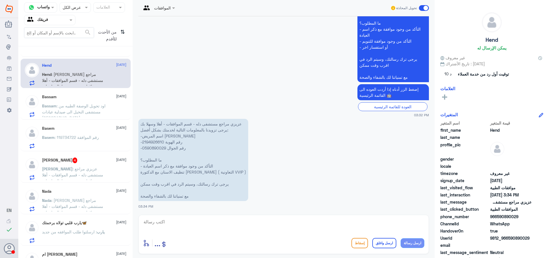
click at [95, 176] on span ": عزيزي مراجع مستشفى دله - قسم الموافقات - أهلا وسهلا بك يرجى تزويدنا بالمعلوما…" at bounding box center [72, 198] width 61 height 65
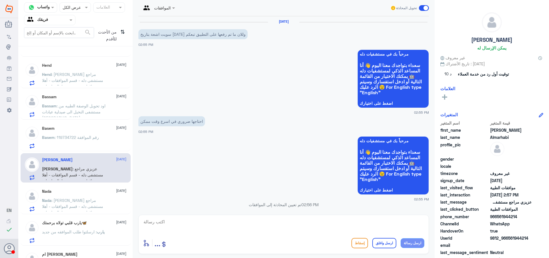
scroll to position [245, 0]
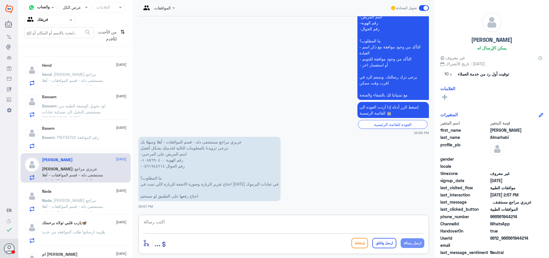
click at [253, 221] on textarea at bounding box center [283, 225] width 281 height 14
paste textarea "يرجى التواصل مع قسم التقارير عن طريق الاتصال بشكل مباشر على الرقم 966112994881"
type textarea "يرجى التواصل مع قسم التقارير عن طريق الاتصال بشكل مباشر على الرقم 966112994881"
click at [407, 244] on button "ارسل رسالة" at bounding box center [413, 243] width 24 height 10
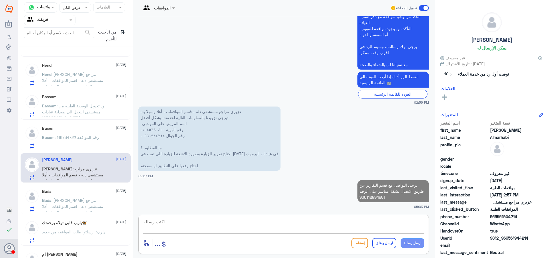
click at [387, 225] on textarea at bounding box center [283, 225] width 281 height 14
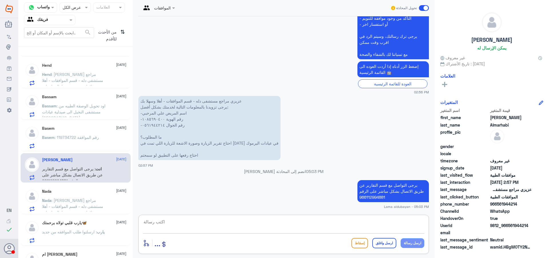
paste textarea "يرجى التواصل مع قسم التقارير عن طريق الاتصال بشكل مباشر على الرقم 966112994881"
drag, startPoint x: 238, startPoint y: 217, endPoint x: 430, endPoint y: 222, distance: 191.4
click at [430, 223] on div "الموافقات تحويل المحادثة [DATE] سويت اشعة بتاريخ [DATE] وللان ما تم رفعها على ا…" at bounding box center [284, 129] width 302 height 259
click at [350, 220] on textarea "يرجى التواصل مع قسم التقارير عن طريق الاتصال بشكل مباشر على الرقم 966112994881" at bounding box center [283, 225] width 281 height 14
click at [351, 222] on textarea "يرجى التواصل مع قسم التقارير عن طريق الاتصال بشكل مباشر على الرقم 966112994881" at bounding box center [283, 225] width 281 height 14
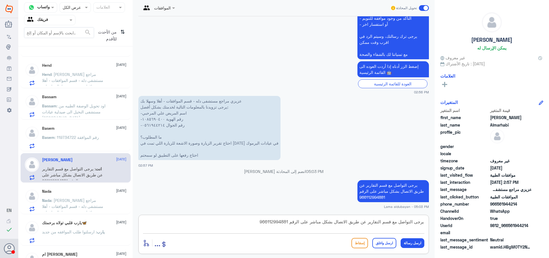
click at [351, 222] on textarea "يرجى التواصل مع قسم التقارير عن طريق الاتصال بشكل مباشر على الرقم 966112994881" at bounding box center [283, 225] width 281 height 14
paste textarea "شكر تواصلك مع مستشفيات دلة"
type textarea "نشكر تواصلك مع مستشفيات دلة"
drag, startPoint x: 391, startPoint y: 244, endPoint x: 381, endPoint y: 239, distance: 12.0
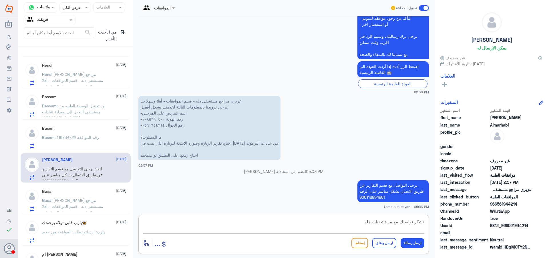
click at [391, 244] on button "ارسل واغلق" at bounding box center [384, 243] width 24 height 10
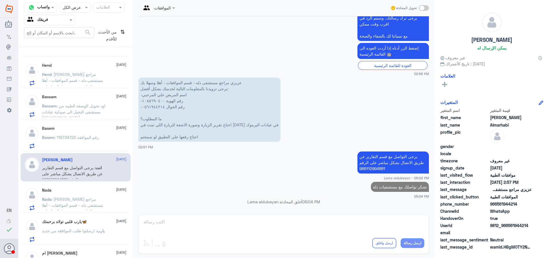
click at [73, 198] on span ": [PERSON_NAME] مراجع مستشفى دله - قسم الموافقات - أهلا وسهلا بك يرجى تزويدنا ب…" at bounding box center [74, 231] width 64 height 71
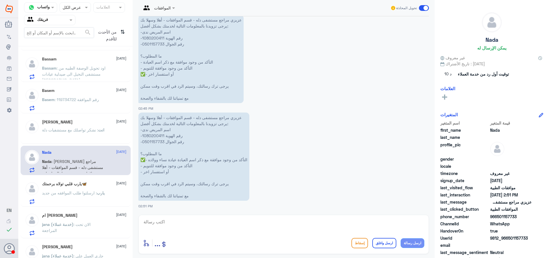
scroll to position [200, 0]
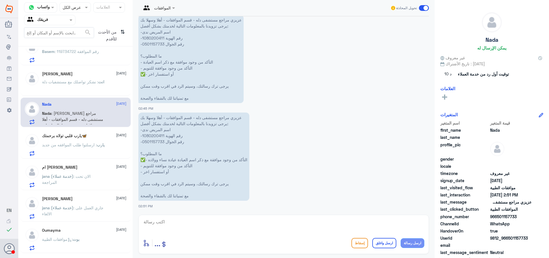
click at [89, 144] on span ": ارسلتوا طلب الموافقه من جديد" at bounding box center [69, 144] width 55 height 5
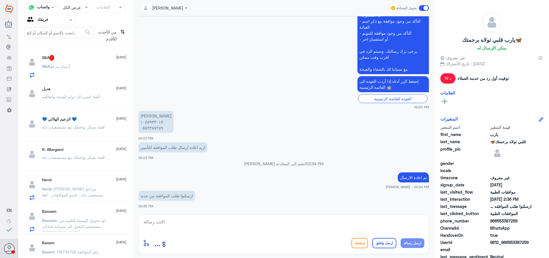
click at [94, 57] on div "S&A 2 [DATE]" at bounding box center [84, 58] width 84 height 6
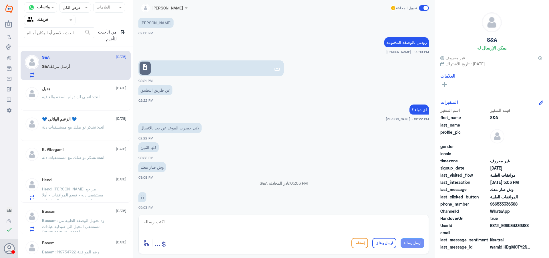
scroll to position [106, 0]
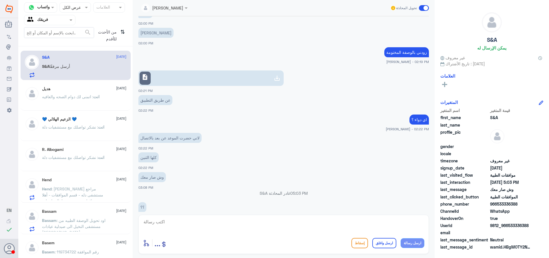
click at [213, 76] on link "description" at bounding box center [210, 77] width 145 height 15
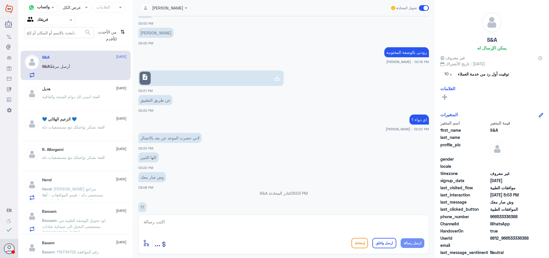
scroll to position [383, 0]
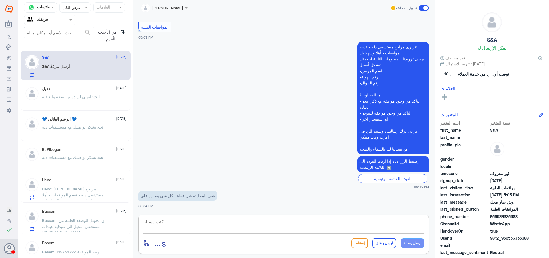
click at [210, 220] on textarea at bounding box center [283, 225] width 281 height 14
type textarea "تفضلي عزيزتي كيف اقدر اخدمك"
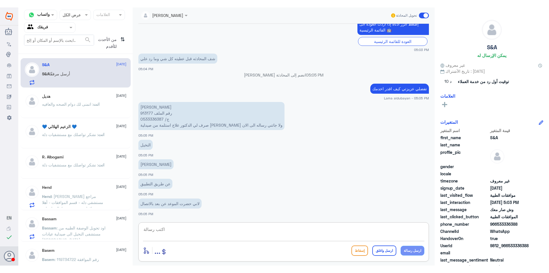
scroll to position [1035, 0]
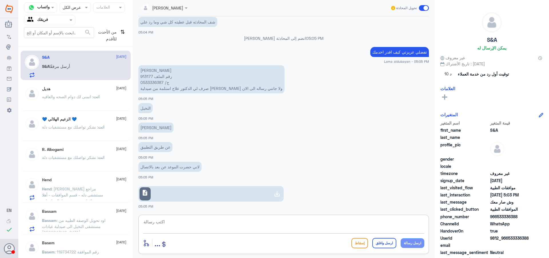
click at [272, 193] on div at bounding box center [276, 193] width 11 height 11
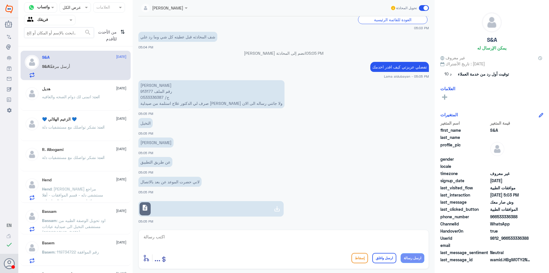
scroll to position [1021, 0]
click at [194, 255] on div "أدخل اسم مجموعة الرسائل ... إسقاط ارسل واغلق ارسل رسالة" at bounding box center [283, 257] width 281 height 13
click at [203, 242] on textarea at bounding box center [283, 239] width 281 height 14
type textarea "هل"
click at [85, 95] on span ": اتمنى لك دوام الصحه والعافيه" at bounding box center [67, 96] width 51 height 5
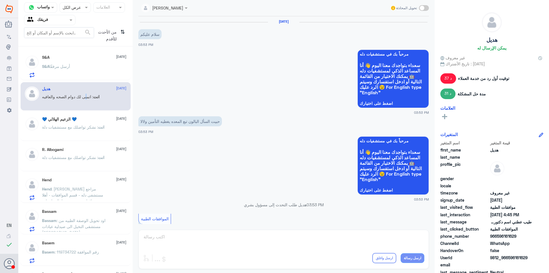
scroll to position [424, 0]
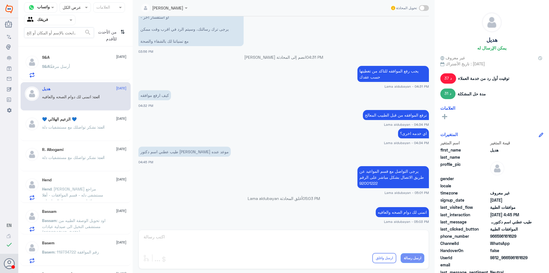
click at [84, 133] on p "انت : نشكر تواصلك مع مستشفيات دلة" at bounding box center [73, 131] width 62 height 14
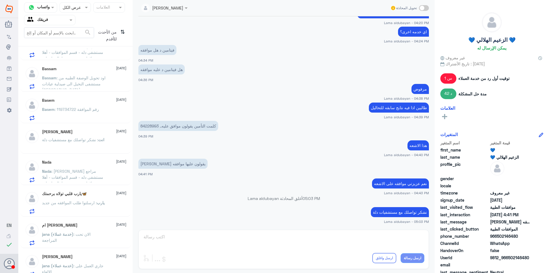
scroll to position [143, 0]
click at [88, 178] on span ": [PERSON_NAME] مراجع مستشفى دله - قسم الموافقات - أهلا وسهلا بك يرجى تزويدنا ب…" at bounding box center [74, 203] width 64 height 71
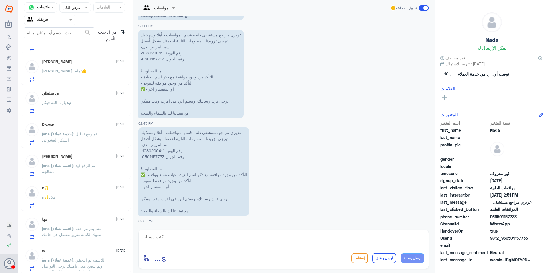
scroll to position [401, 0]
click at [108, 253] on div "W [DATE] jana (خدمة عملاء) : للاسف تم التحقق ولم يتضح معي تأمينك يرجى التواصل م…" at bounding box center [84, 258] width 84 height 23
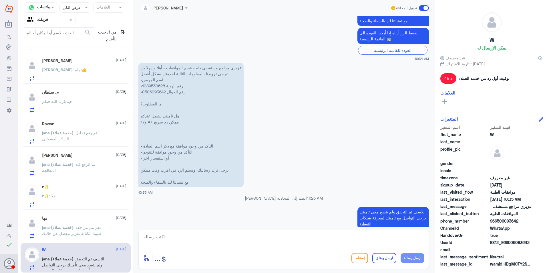
scroll to position [331, 0]
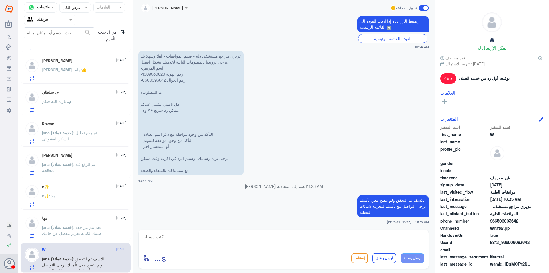
click at [60, 224] on div "مها [DATE] jana (خدمة عملاء) : نعم يتم مراجعة طبيبك لكتابة تقرير مفصل عن حالتك" at bounding box center [84, 227] width 84 height 23
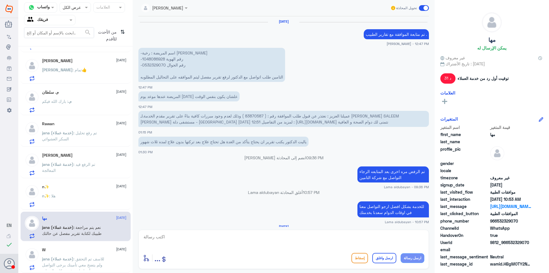
scroll to position [432, 0]
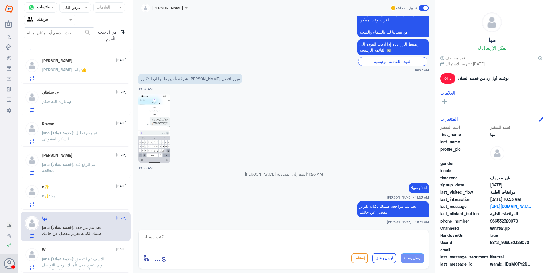
click at [90, 129] on div "Rawan [DATE] jana (خدمة عملاء) : تم رفع تحليل السكر العشوائي" at bounding box center [84, 132] width 84 height 23
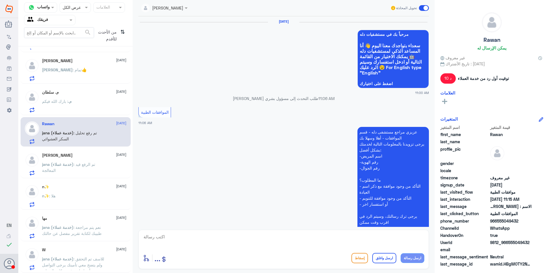
click at [91, 102] on div "م. : بارك الله فيكم" at bounding box center [84, 106] width 84 height 13
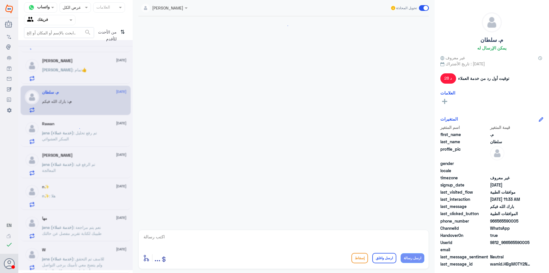
scroll to position [313, 0]
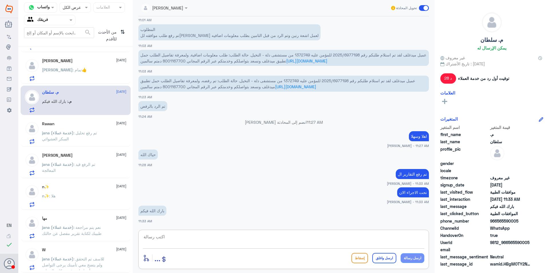
drag, startPoint x: 249, startPoint y: 244, endPoint x: 295, endPoint y: 239, distance: 46.6
click at [250, 243] on textarea at bounding box center [283, 239] width 281 height 14
paste textarea "نشكر تواصلك مع مستشفيات دلة"
type textarea "نشكر تواصلك مع مستشفيات دلة"
click at [391, 257] on button "ارسل واغلق" at bounding box center [384, 258] width 24 height 10
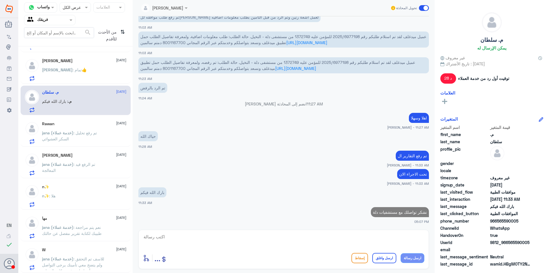
scroll to position [400, 0]
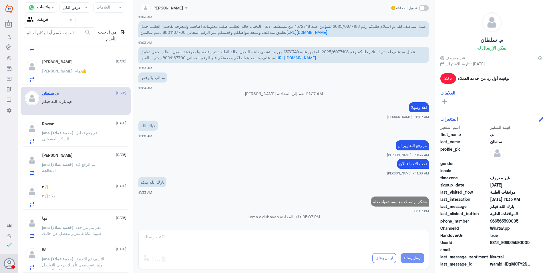
click at [73, 77] on div "[PERSON_NAME] : تمام👍" at bounding box center [84, 75] width 84 height 13
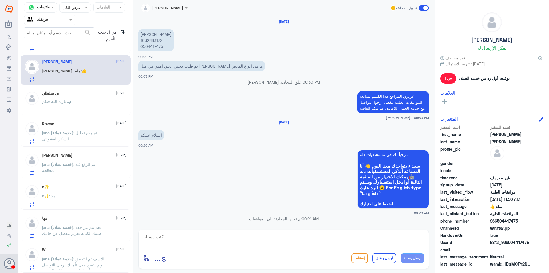
scroll to position [418, 0]
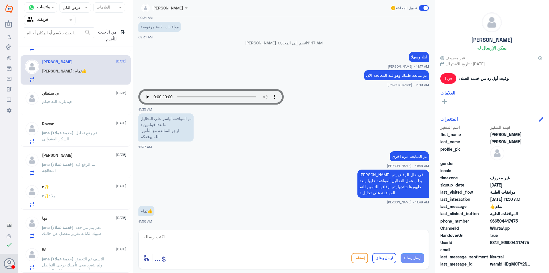
click at [371, 240] on textarea at bounding box center [283, 239] width 281 height 14
paste textarea "نشكر تواصلك مع مستشفيات دلة"
type textarea "نشكر تواصلك مع مستشفيات دلة"
click at [385, 257] on button "ارسل واغلق" at bounding box center [384, 258] width 24 height 10
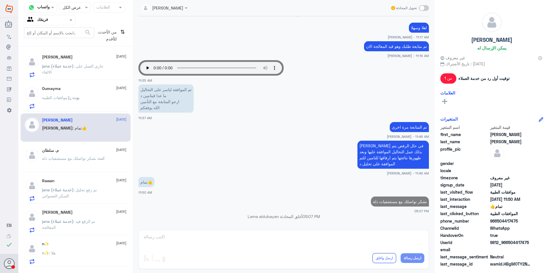
scroll to position [341, 0]
click at [79, 103] on p "بوت : موافقات الطبية" at bounding box center [60, 102] width 37 height 14
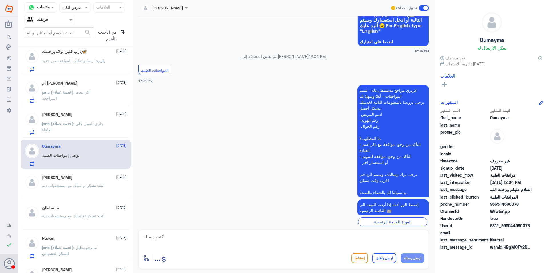
scroll to position [76, 0]
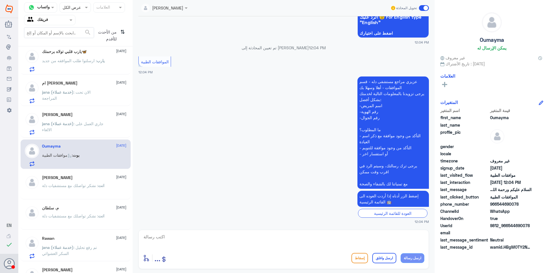
click at [250, 243] on textarea at bounding box center [283, 239] width 281 height 14
type textarea "تفضلي كيف اقدر اخدمك ؟"
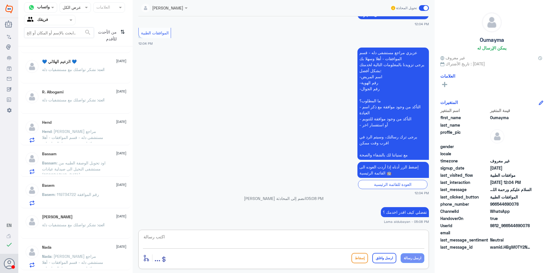
scroll to position [55, 0]
click at [123, 33] on icon "⇅" at bounding box center [122, 34] width 5 height 15
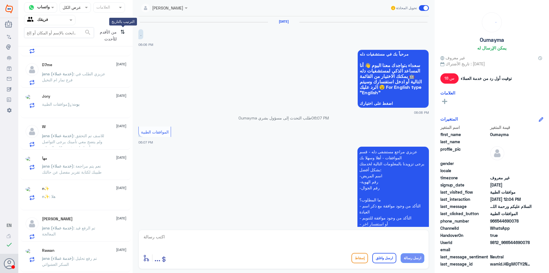
scroll to position [109, 0]
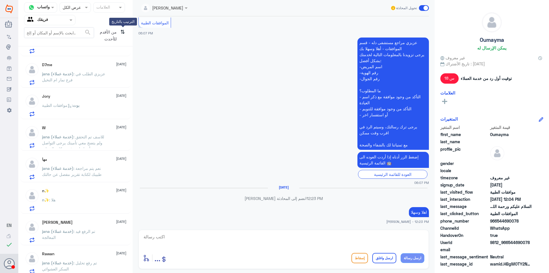
click at [122, 33] on icon "⇅" at bounding box center [122, 34] width 5 height 15
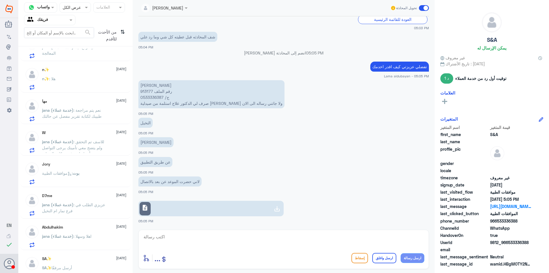
scroll to position [343, 0]
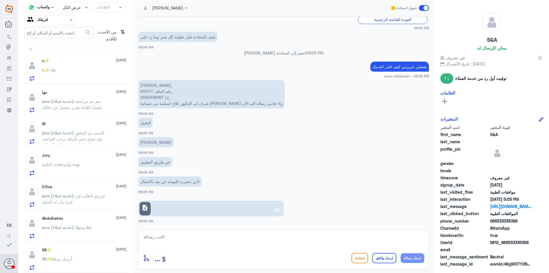
click at [116, 246] on span "[DATE]" at bounding box center [121, 248] width 10 height 5
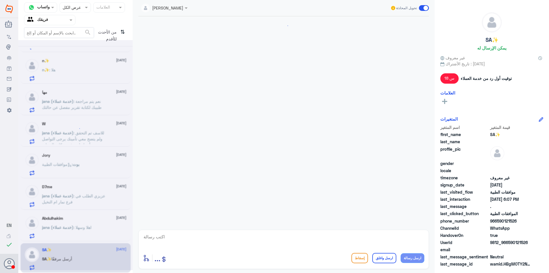
scroll to position [109, 0]
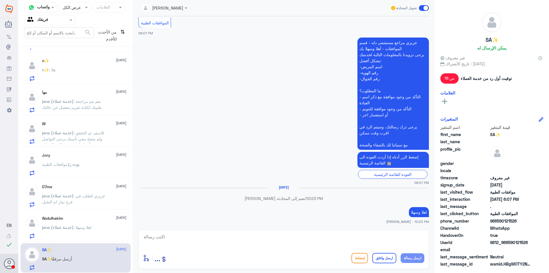
click at [373, 238] on textarea at bounding box center [283, 239] width 281 height 14
paste textarea "نشكر تواصلك مع مستشفيات دلة"
type textarea "نشكر تواصلك مع مستشفيات دلة"
click at [380, 253] on button "ارسل واغلق" at bounding box center [384, 258] width 24 height 10
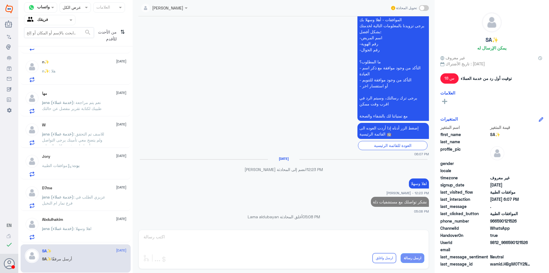
scroll to position [0, 0]
click at [100, 223] on div "[PERSON_NAME] [DATE] jana (خدمة عملاء) : اهلا وسهلا" at bounding box center [84, 228] width 84 height 23
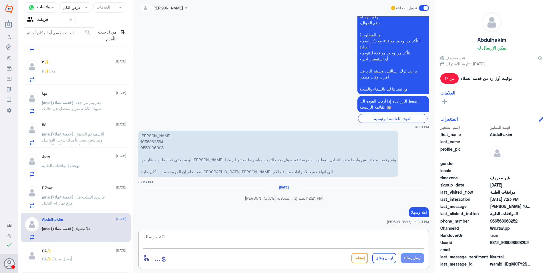
click at [376, 238] on textarea at bounding box center [283, 239] width 281 height 14
click at [59, 198] on span "jana (خدمة عملاء)" at bounding box center [57, 196] width 31 height 5
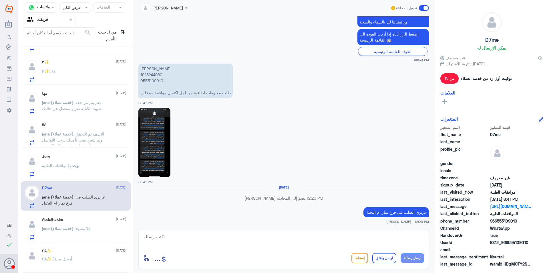
click at [79, 165] on span "بوت" at bounding box center [76, 165] width 7 height 5
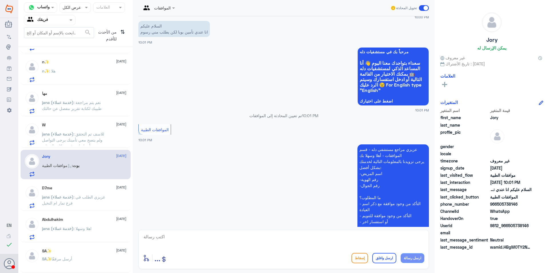
click at [90, 131] on span ": للاسف تم التحقق ولم يتضح معي تأمينك يرجى التواصل مع تأمينك لمعرفة شبكات التغط…" at bounding box center [73, 139] width 62 height 17
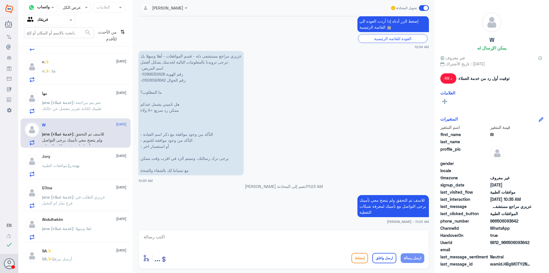
click at [409, 230] on div "أدخل اسم مجموعة الرسائل ... إسقاط ارسل واغلق ارسل رسالة" at bounding box center [283, 248] width 291 height 39
click at [395, 241] on textarea at bounding box center [283, 239] width 281 height 14
paste textarea "نشكر تواصلك مع مستشفيات دلة"
type textarea "نشكر تواصلك مع مستشفيات دلة"
click at [382, 257] on button "ارسل واغلق" at bounding box center [384, 258] width 24 height 10
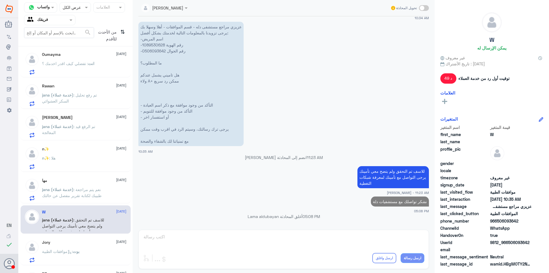
click at [88, 201] on div "مها [DATE] jana (خدمة عملاء) : نعم يتم مراجعة طبيبك لكتابة تقرير مفصل عن حالتك" at bounding box center [76, 188] width 110 height 29
click at [91, 196] on span ": نعم يتم مراجعة طبيبك لكتابة تقرير مفصل عن حالتك" at bounding box center [71, 192] width 59 height 11
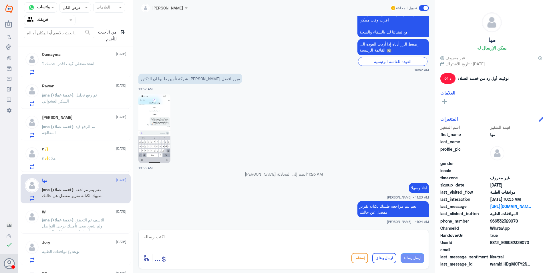
click at [96, 157] on div "n✨ : هلا" at bounding box center [84, 162] width 84 height 13
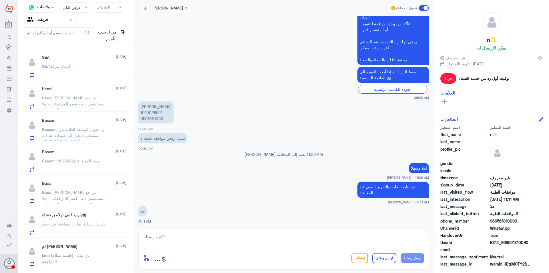
click at [119, 33] on div "من الأحدث للأقدم ⇅" at bounding box center [110, 35] width 33 height 17
click at [123, 32] on icon "⇅" at bounding box center [122, 34] width 5 height 15
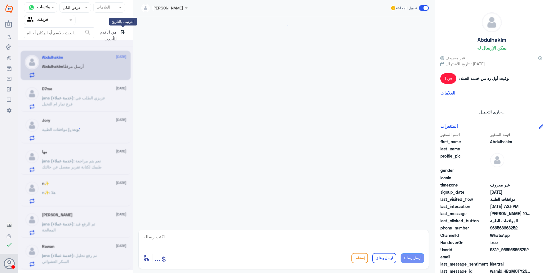
click at [123, 32] on icon "⇅" at bounding box center [122, 34] width 5 height 15
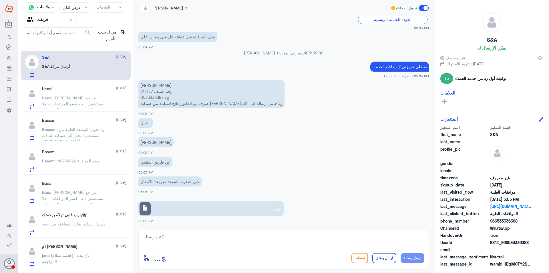
click at [85, 110] on div "Hend [DATE] Hend : عزيزي مراجع مستشفى دله - قسم الموافقات - أهلا وسهلا بك يرجى …" at bounding box center [76, 96] width 110 height 29
click at [88, 104] on span ": [PERSON_NAME] مراجع مستشفى دله - قسم الموافقات - أهلا وسهلا بك يرجى تزويدنا ب…" at bounding box center [72, 133] width 61 height 77
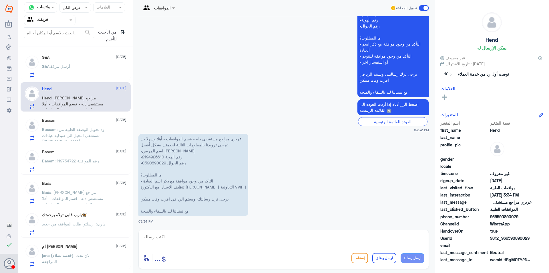
click at [58, 131] on span ": اود تحويل الوصفة الطبيه من مستشفى النخيل الى صيدلية عيادات [GEOGRAPHIC_DATA]" at bounding box center [73, 135] width 63 height 17
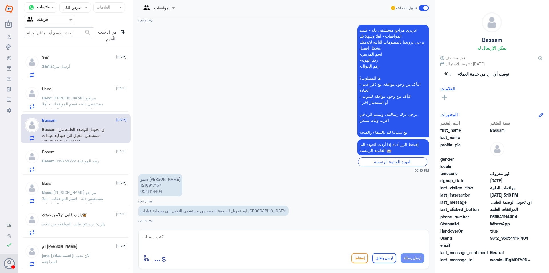
click at [89, 172] on div "Basem [DATE] Basem : رقم الموافقة 119734722" at bounding box center [76, 159] width 110 height 29
drag, startPoint x: 102, startPoint y: 122, endPoint x: 100, endPoint y: 130, distance: 8.1
click at [101, 126] on div "Bassam [DATE] Bassam : اود تحويل الوصفة الطبيه من مستشفى النخيل الى صيدلية عياد…" at bounding box center [84, 129] width 84 height 23
click at [99, 154] on div "Basem [DATE] Basem : رقم الموافقة 119734722" at bounding box center [84, 160] width 84 height 23
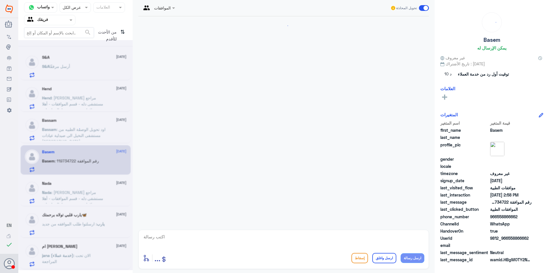
scroll to position [141, 0]
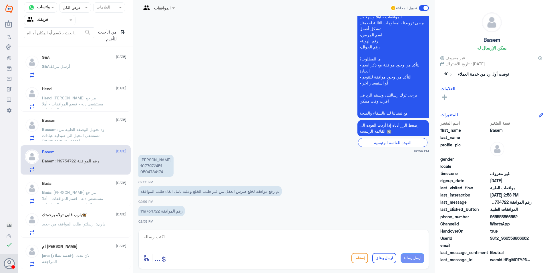
click at [102, 66] on div "S&A أرسل مرفقًا" at bounding box center [84, 71] width 84 height 13
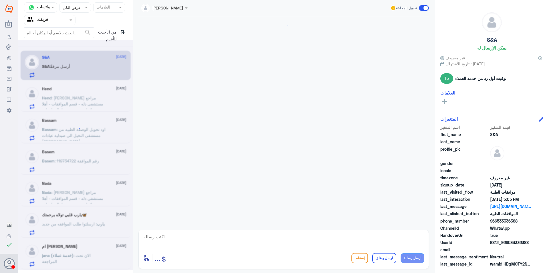
scroll to position [351, 0]
